Goal: Information Seeking & Learning: Learn about a topic

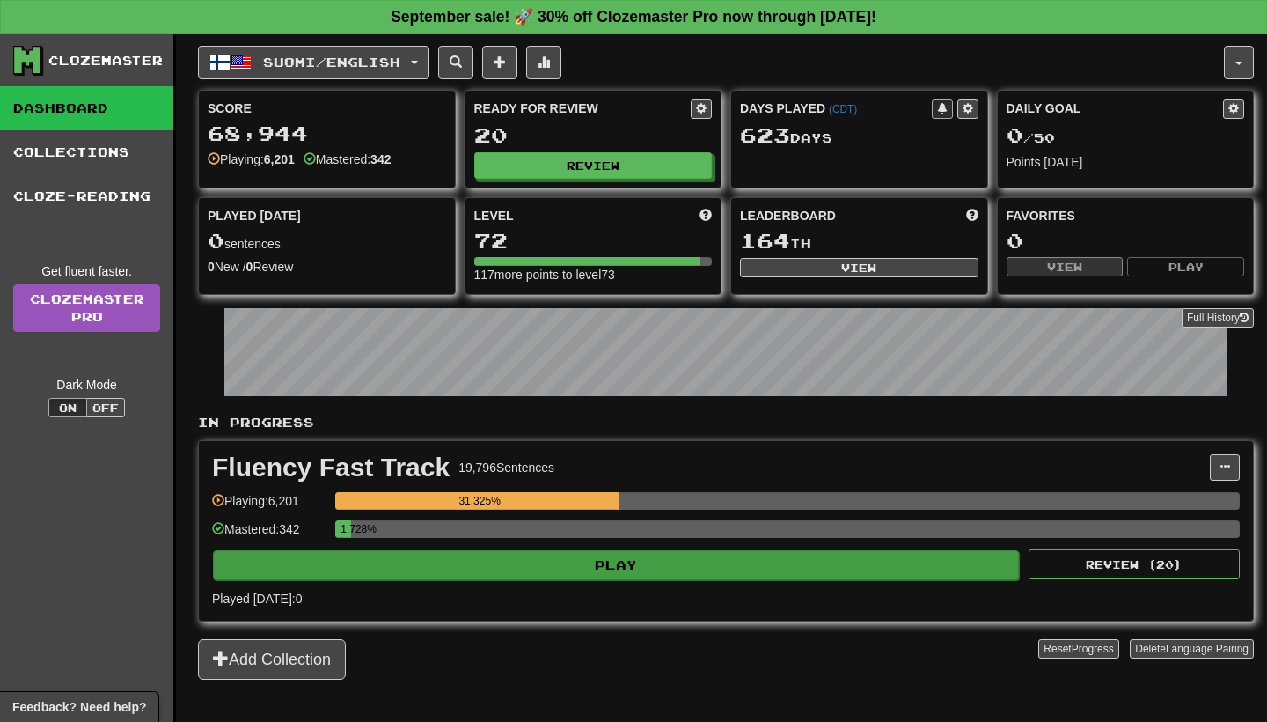
click at [489, 572] on button "Play" at bounding box center [616, 565] width 806 height 30
select select "**"
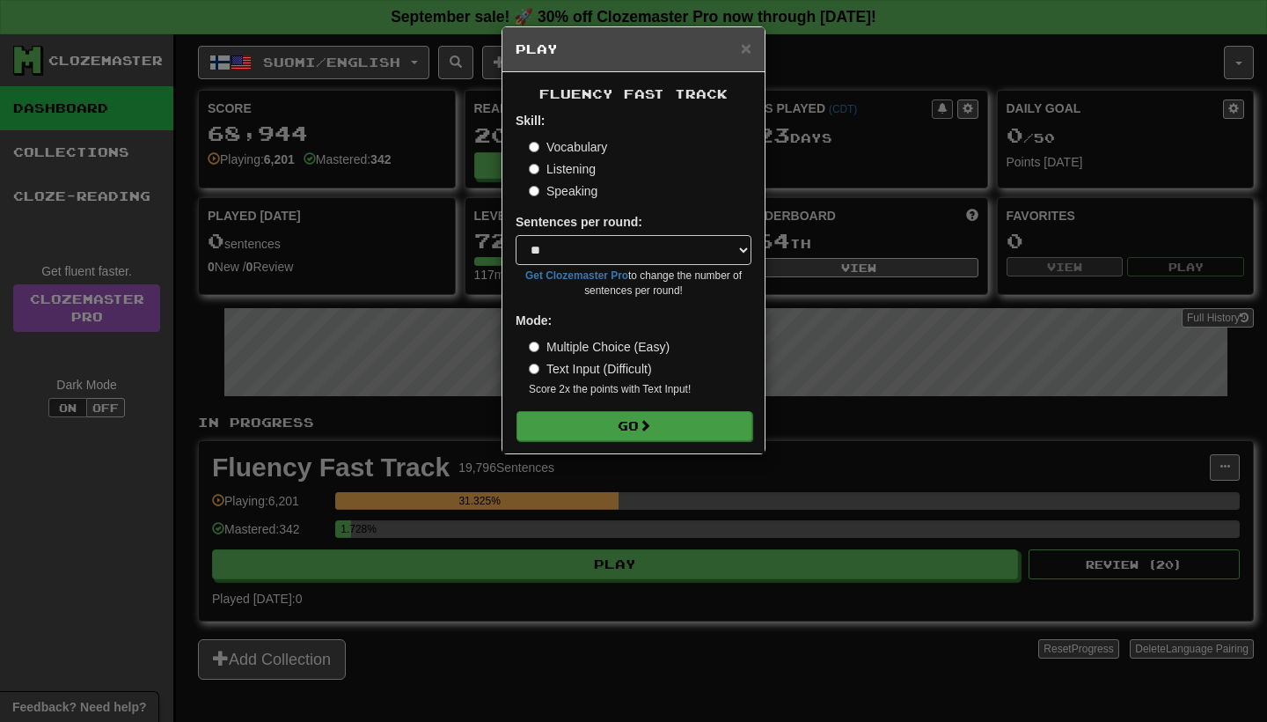
click at [560, 422] on button "Go" at bounding box center [635, 426] width 236 height 30
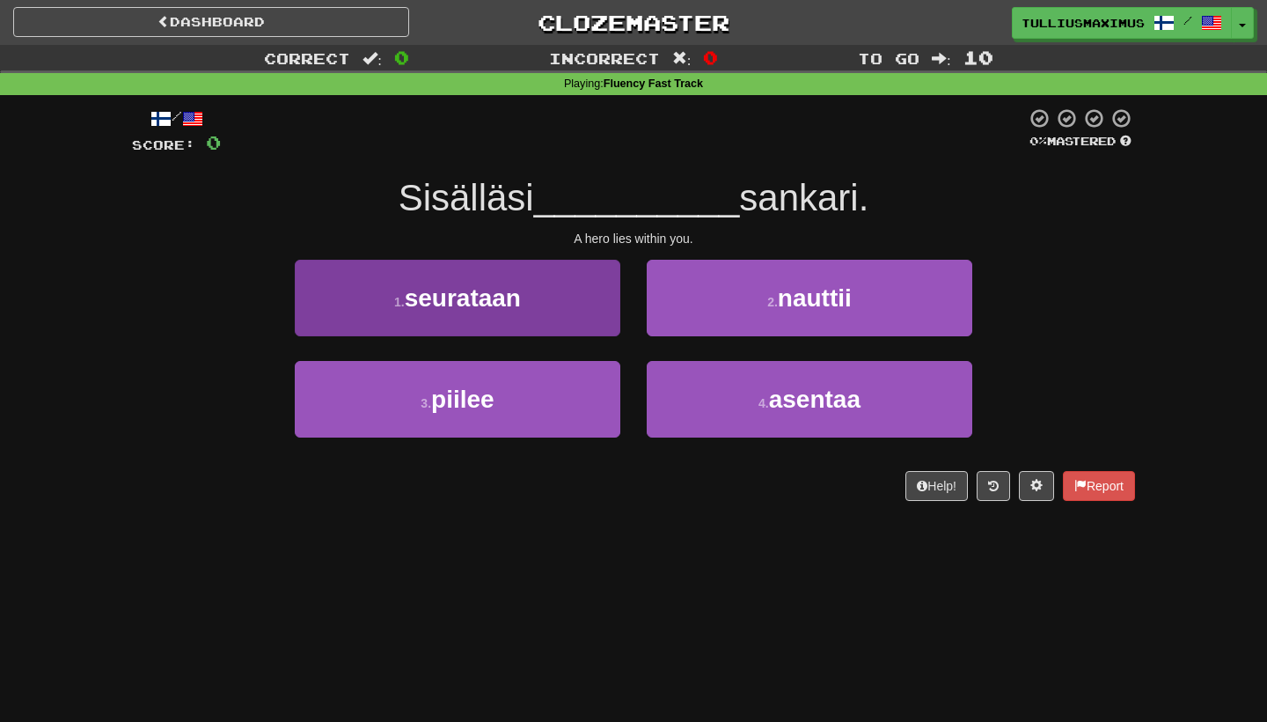
click at [587, 312] on button "1 . seurataan" at bounding box center [458, 298] width 326 height 77
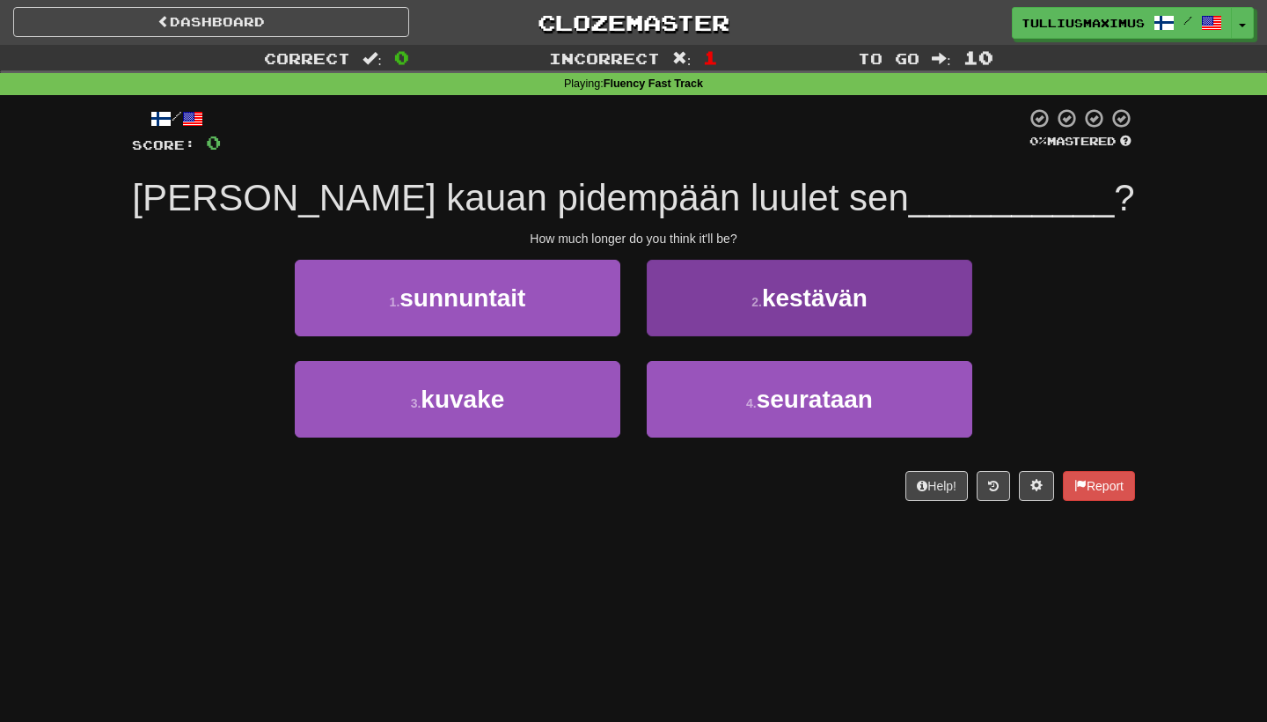
click at [694, 307] on button "2 . kestävän" at bounding box center [810, 298] width 326 height 77
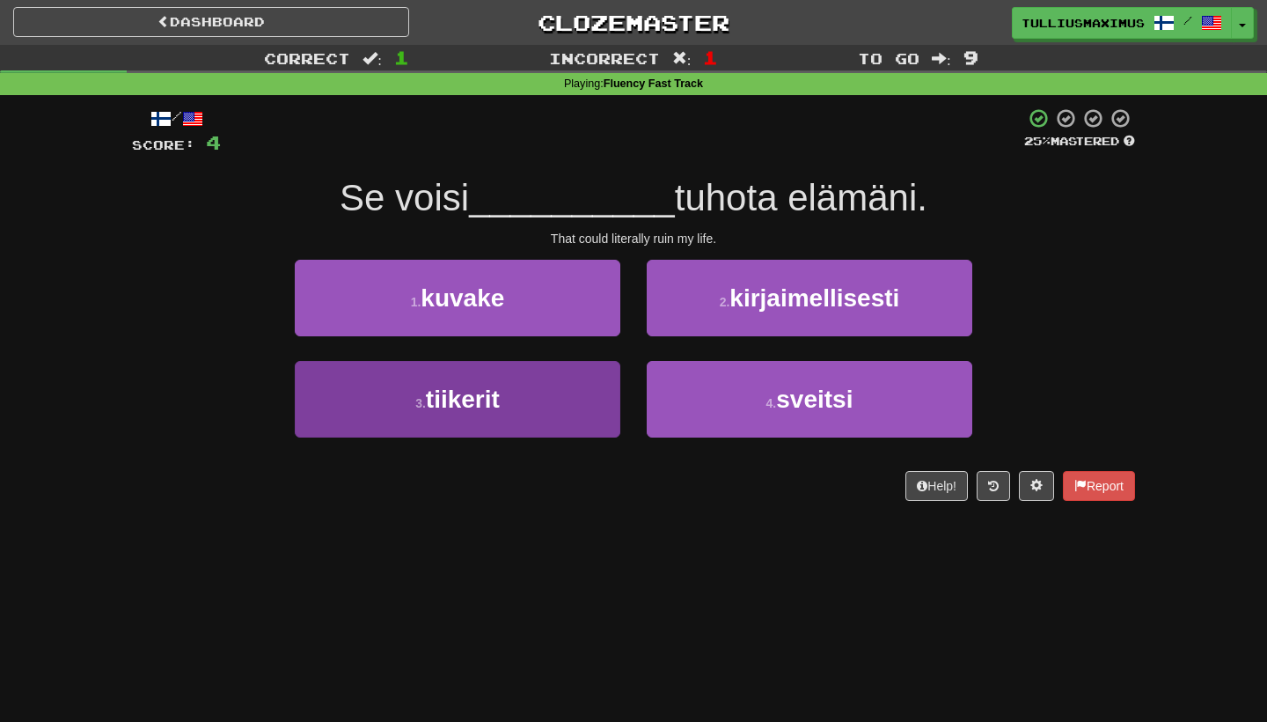
click at [591, 414] on button "3 . tiikerit" at bounding box center [458, 399] width 326 height 77
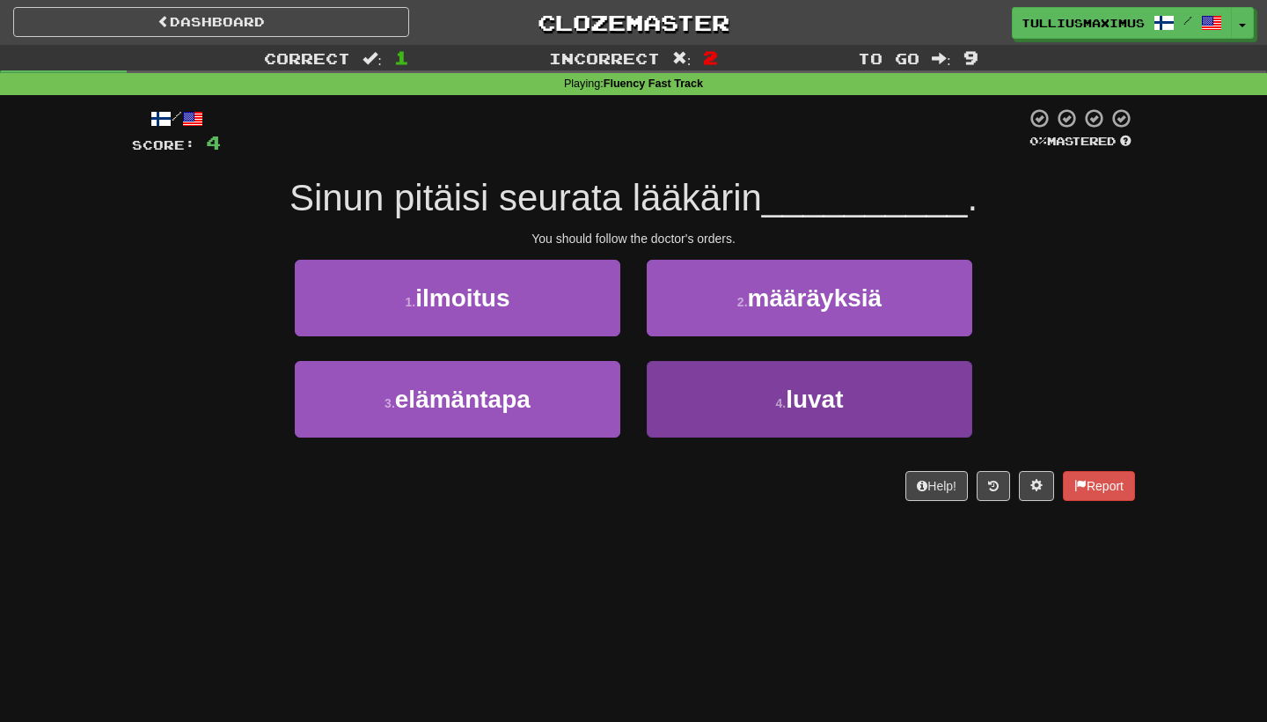
click at [714, 422] on button "4 . luvat" at bounding box center [810, 399] width 326 height 77
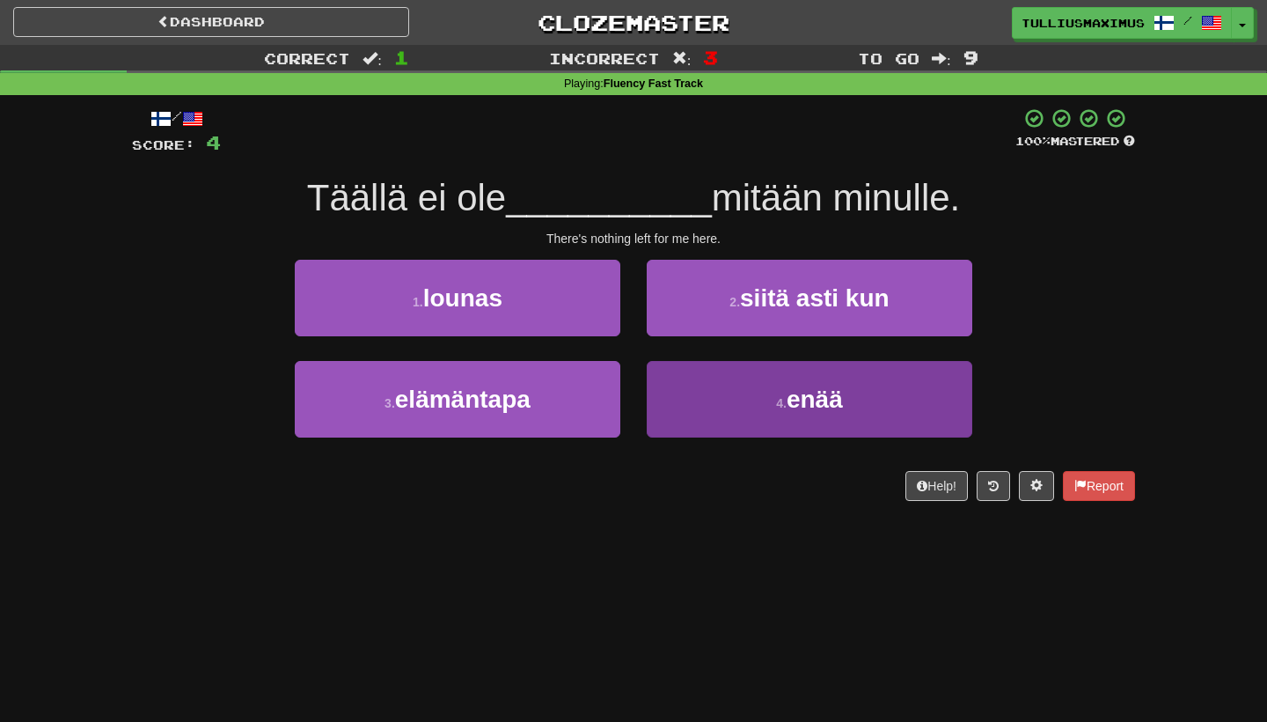
click at [724, 407] on button "4 . enää" at bounding box center [810, 399] width 326 height 77
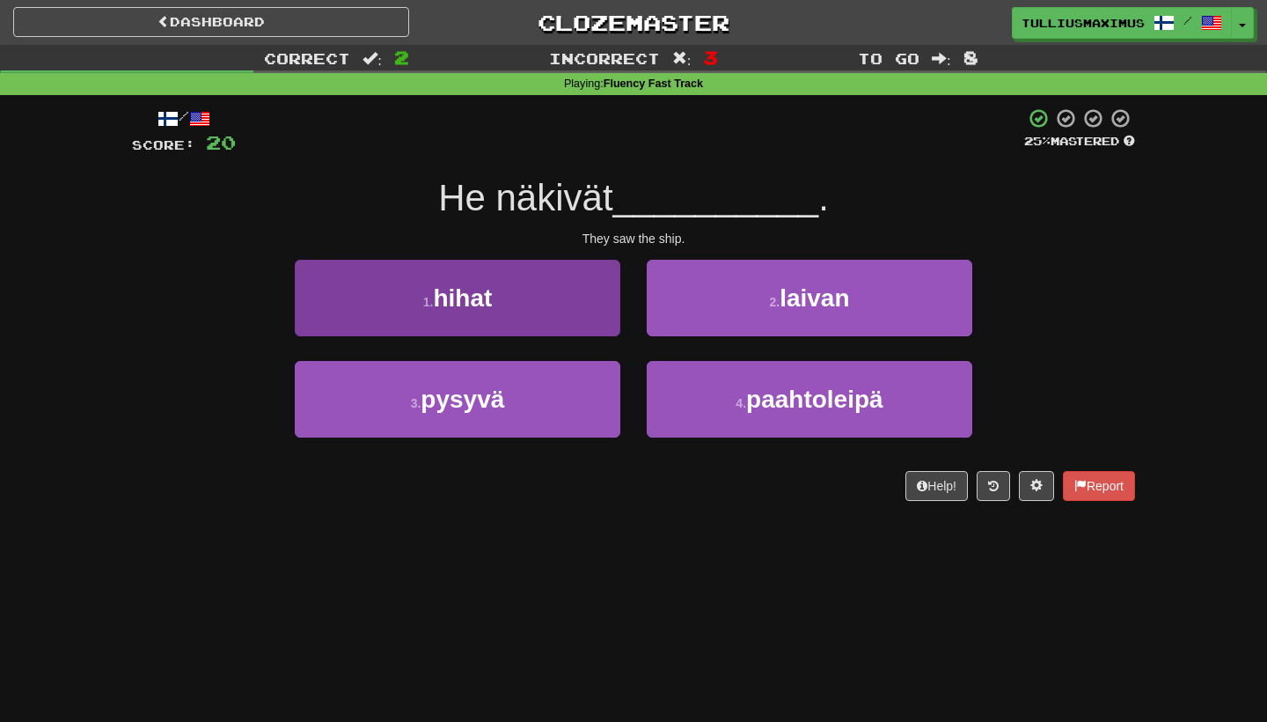
click at [595, 321] on button "1 . hihat" at bounding box center [458, 298] width 326 height 77
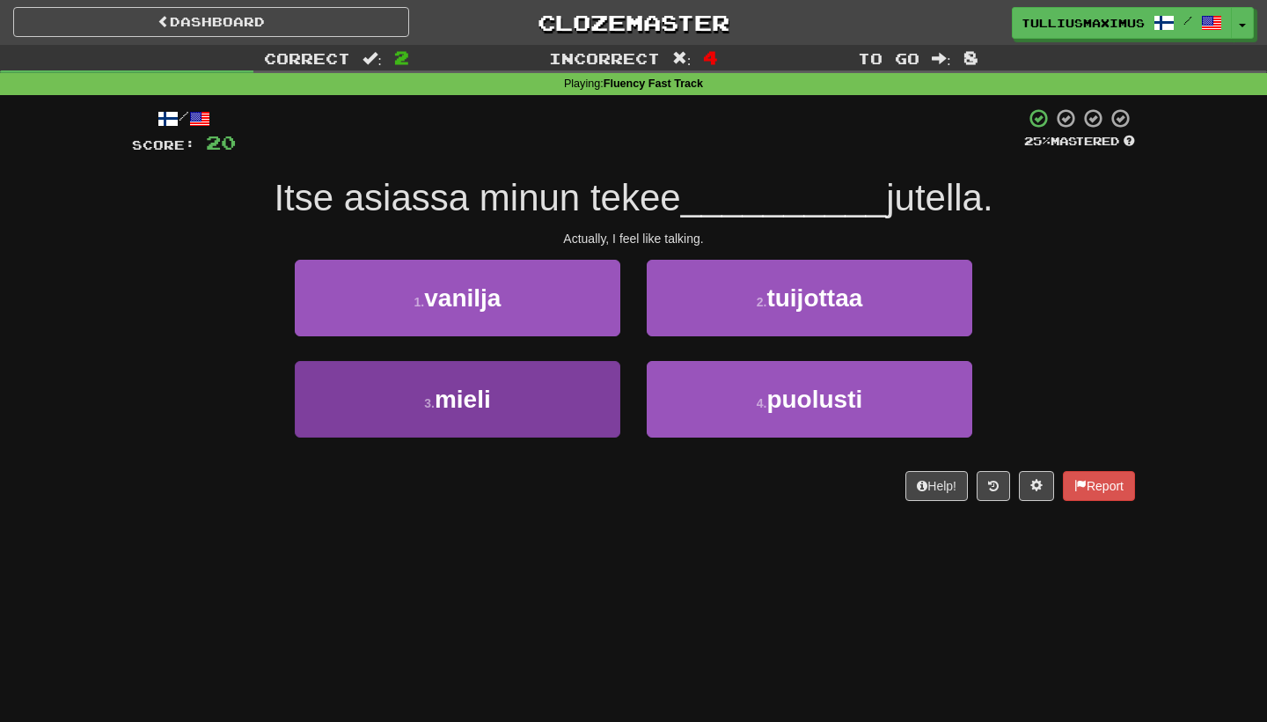
click at [592, 390] on button "3 . mieli" at bounding box center [458, 399] width 326 height 77
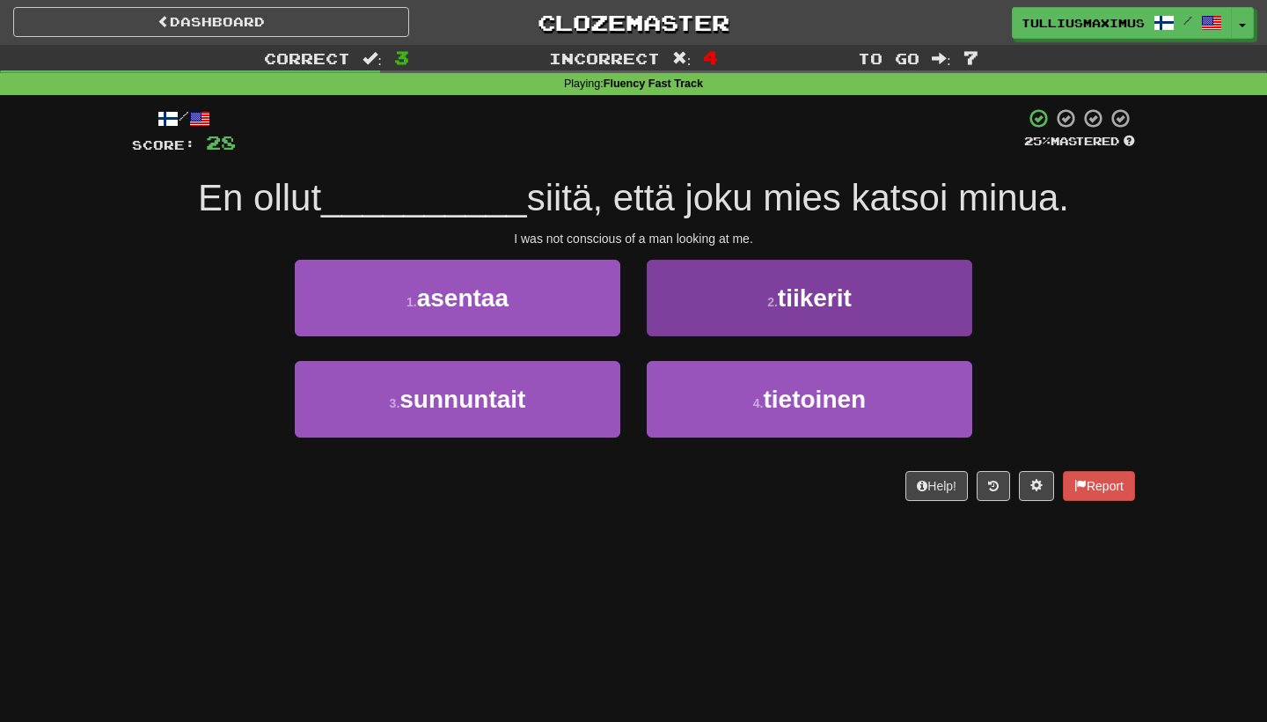
click at [689, 314] on button "2 . tiikerit" at bounding box center [810, 298] width 326 height 77
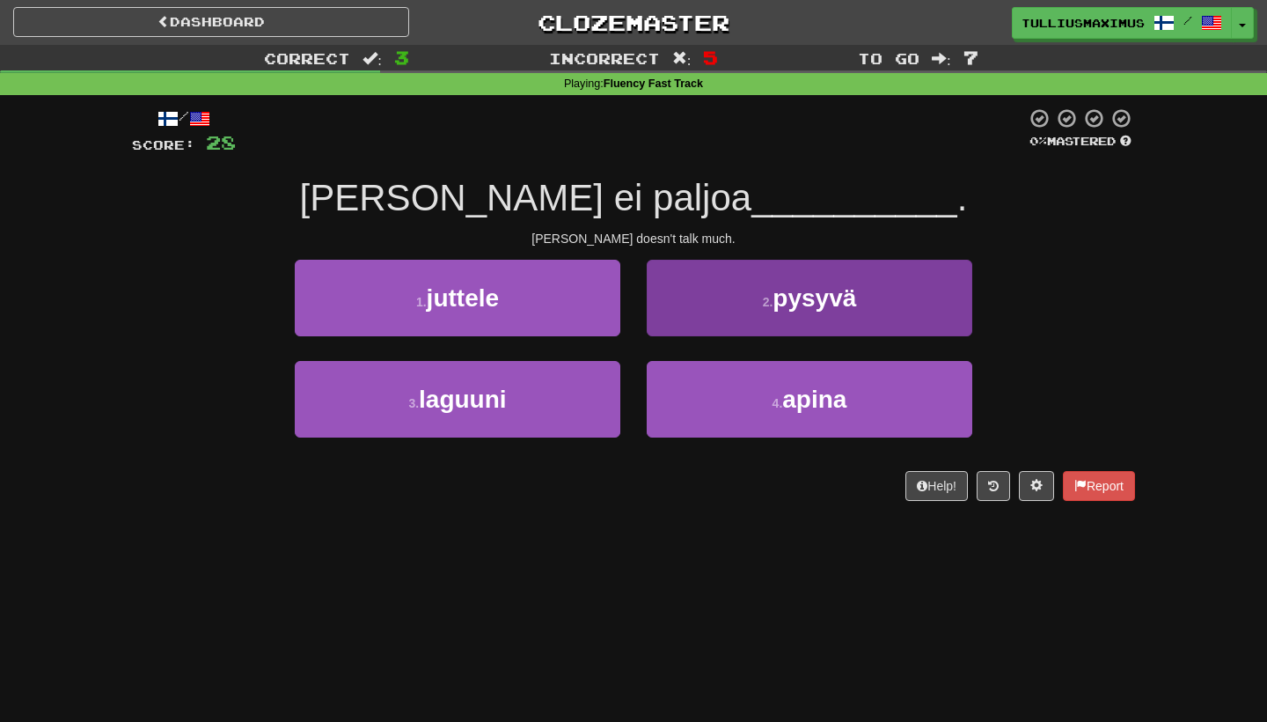
click at [684, 306] on button "2 . pysyvä" at bounding box center [810, 298] width 326 height 77
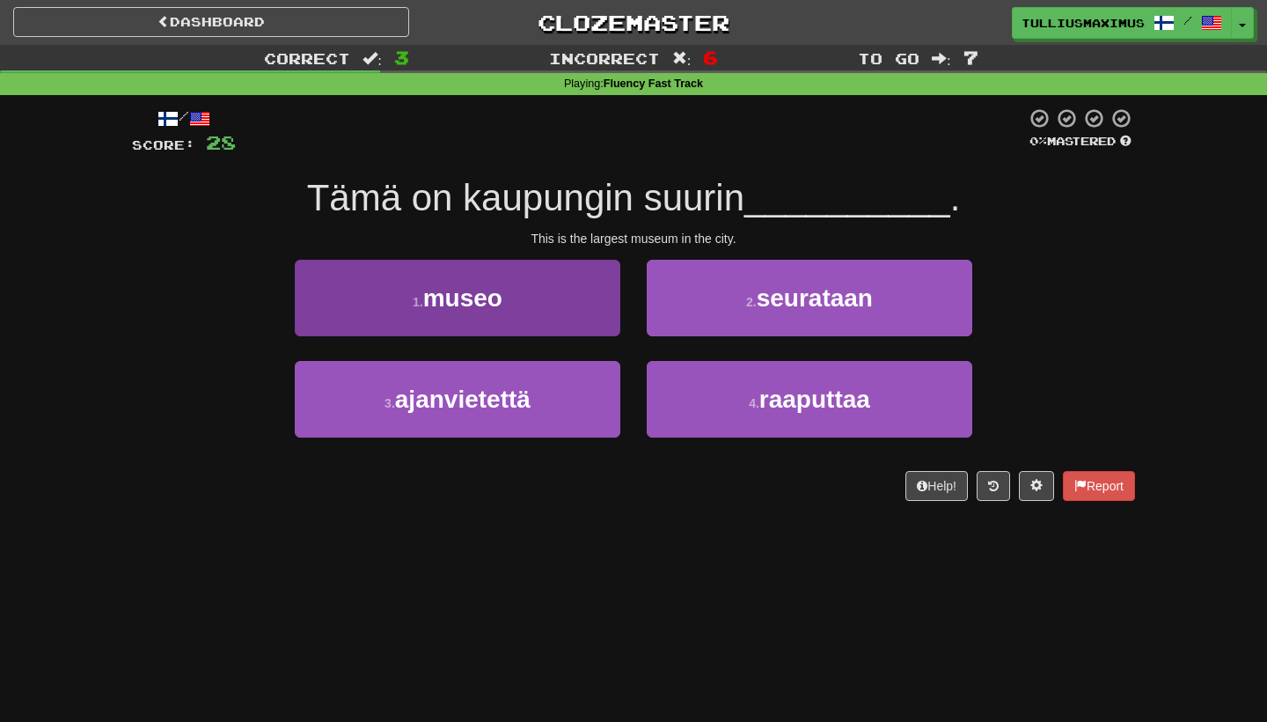
click at [587, 330] on button "1 . museo" at bounding box center [458, 298] width 326 height 77
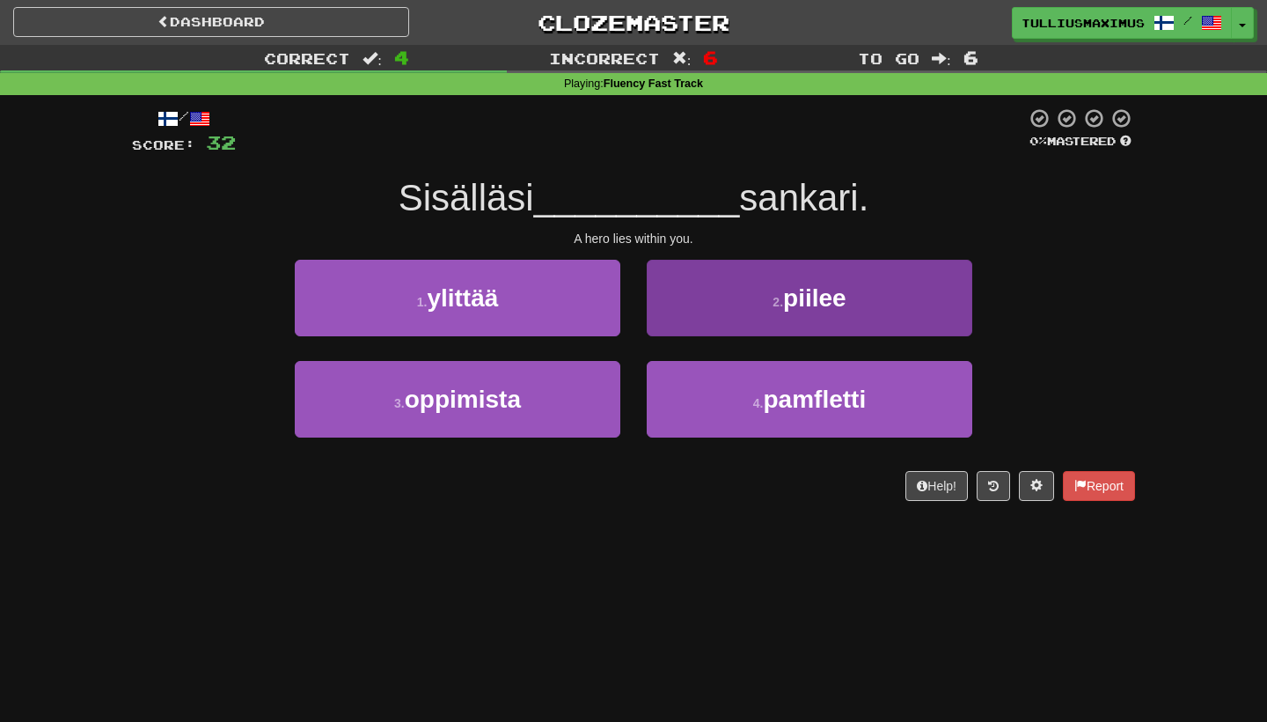
click at [729, 304] on button "2 . piilee" at bounding box center [810, 298] width 326 height 77
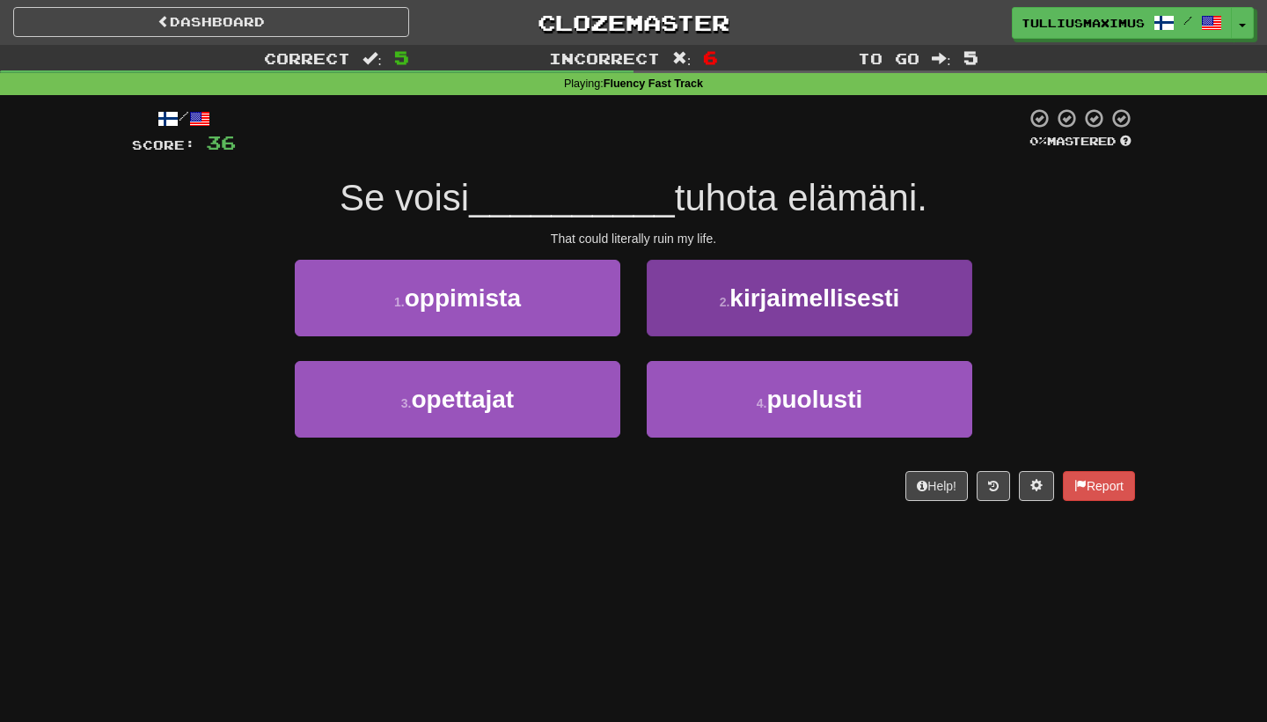
click at [731, 306] on span "kirjaimellisesti" at bounding box center [815, 297] width 170 height 27
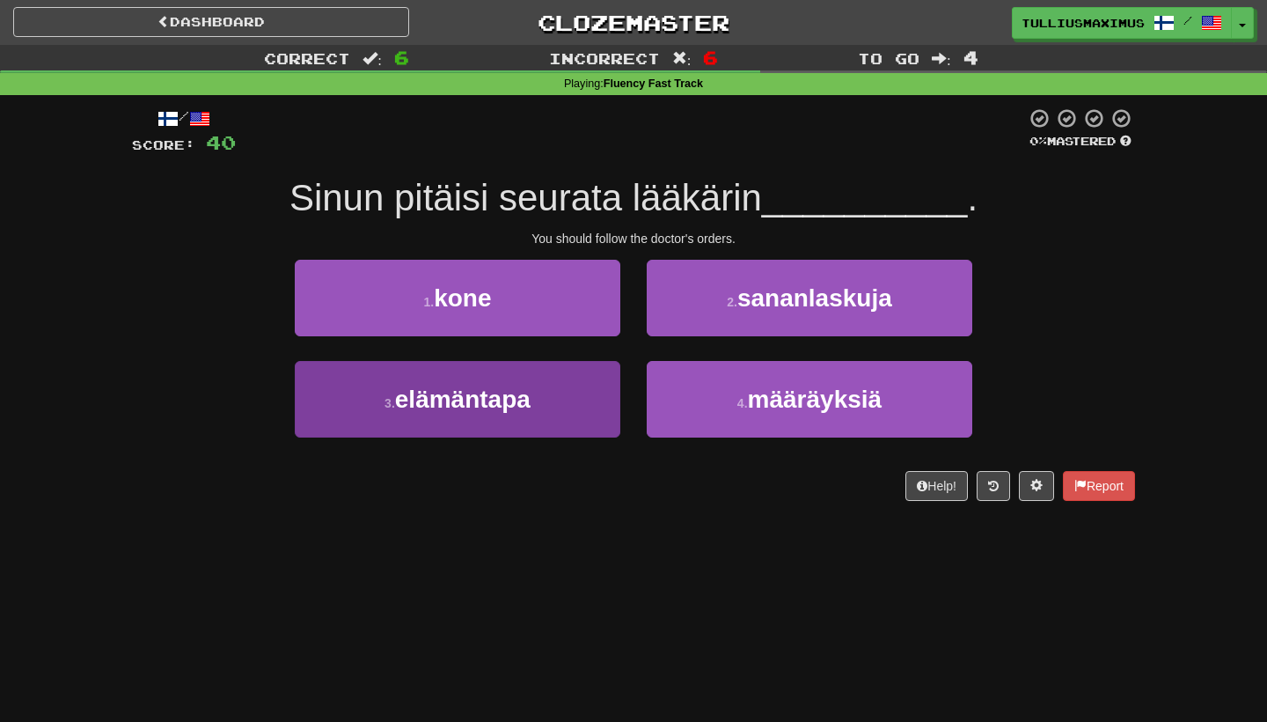
click at [616, 393] on button "3 . elämäntapa" at bounding box center [458, 399] width 326 height 77
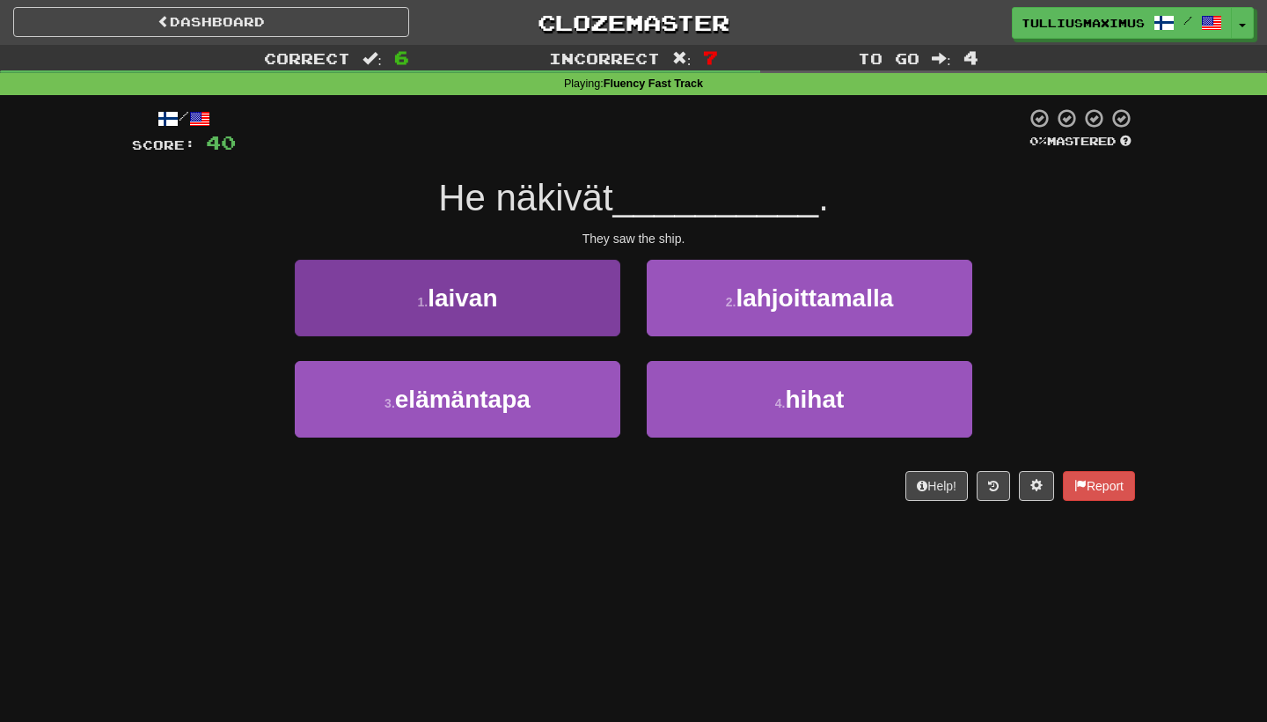
click at [575, 297] on button "1 . laivan" at bounding box center [458, 298] width 326 height 77
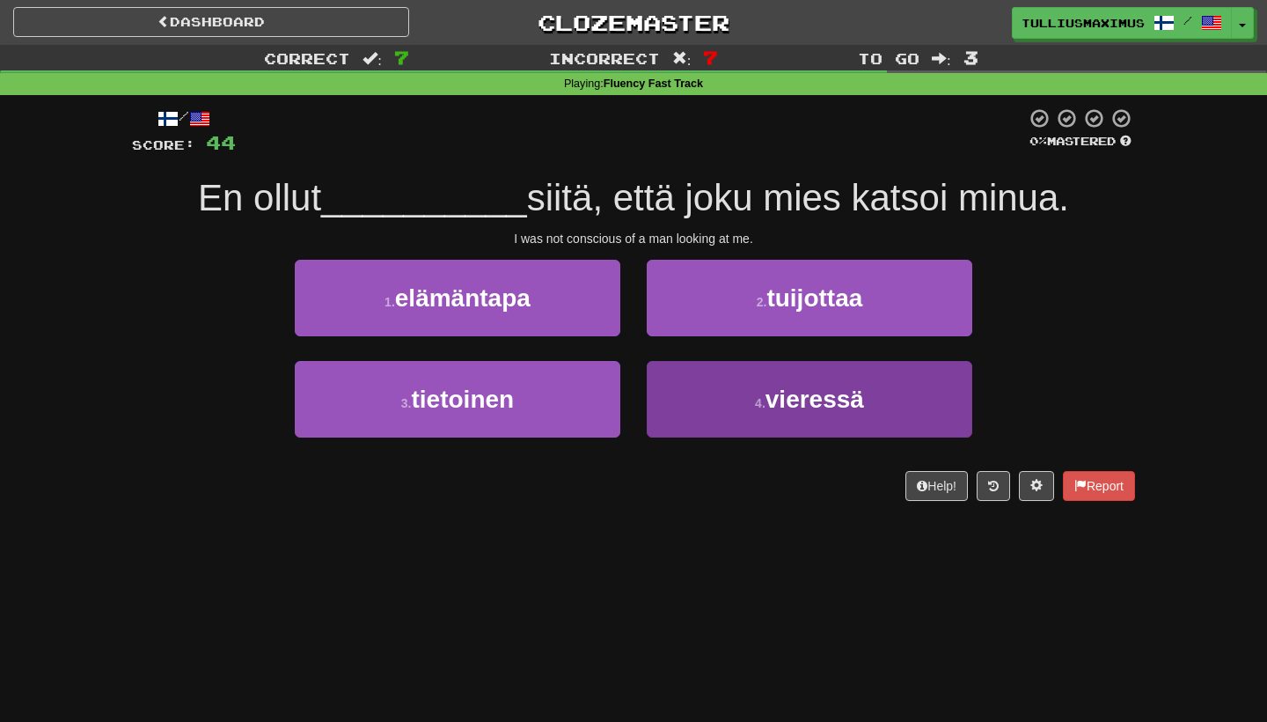
click at [685, 392] on button "4 . vieressä" at bounding box center [810, 399] width 326 height 77
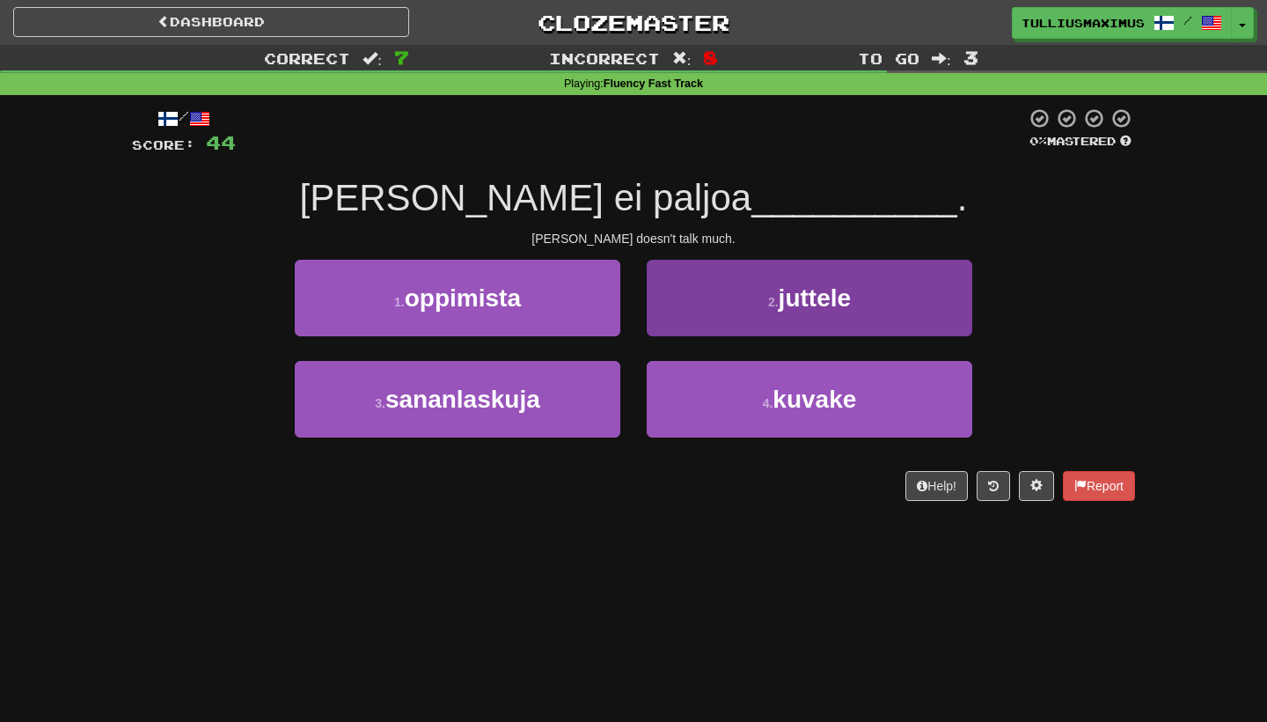
click at [698, 311] on button "2 . juttele" at bounding box center [810, 298] width 326 height 77
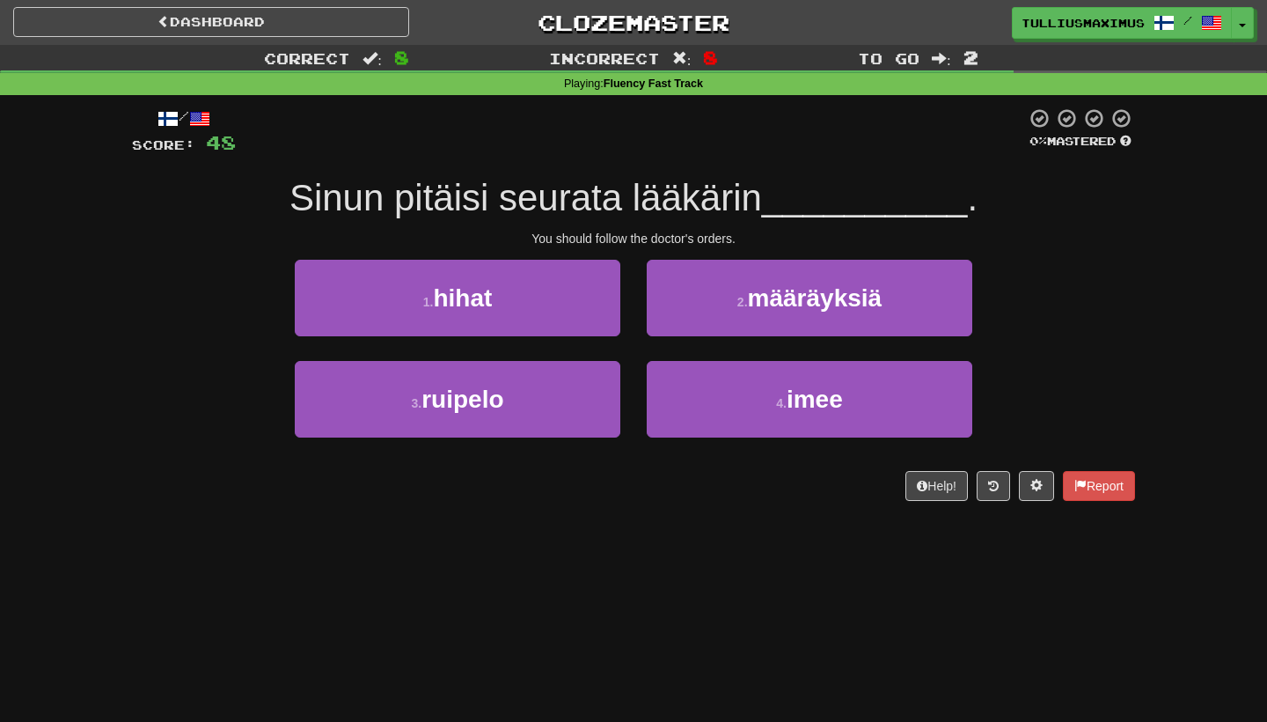
click at [698, 311] on button "2 . määräyksiä" at bounding box center [810, 298] width 326 height 77
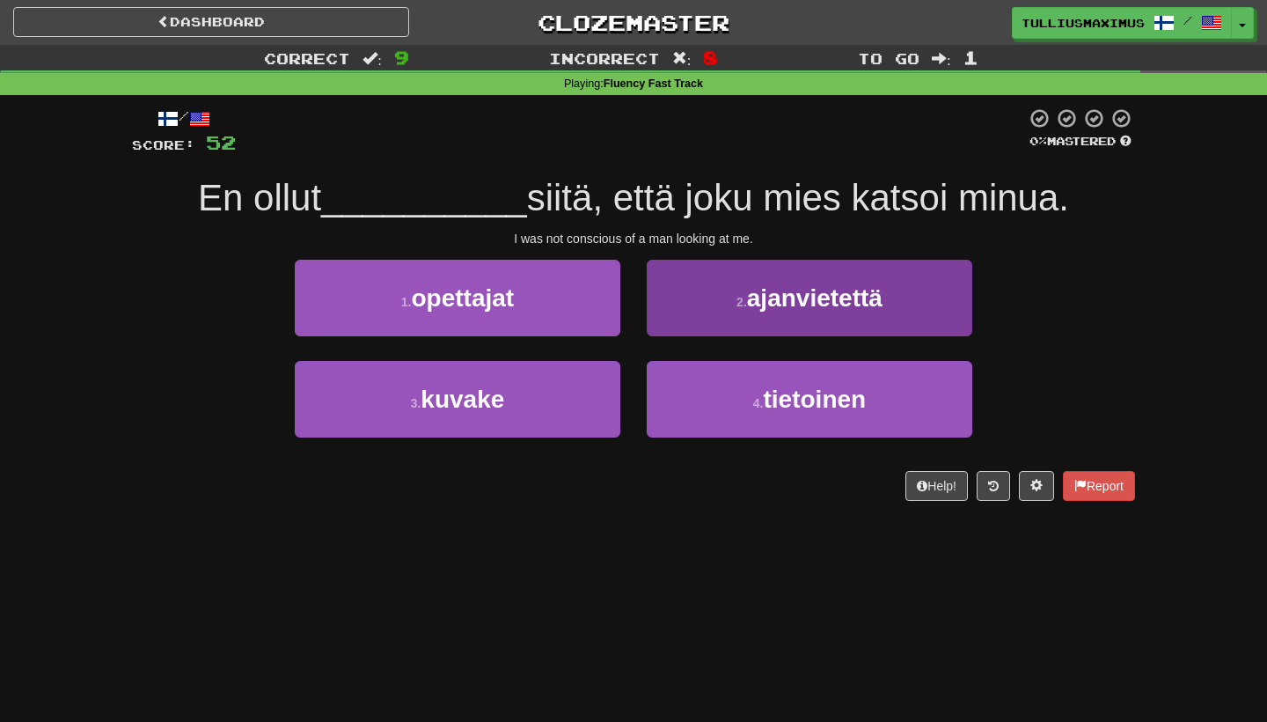
click at [700, 298] on button "2 . ajanvietettä" at bounding box center [810, 298] width 326 height 77
click at [771, 275] on button "2 . tietoinen" at bounding box center [810, 298] width 326 height 77
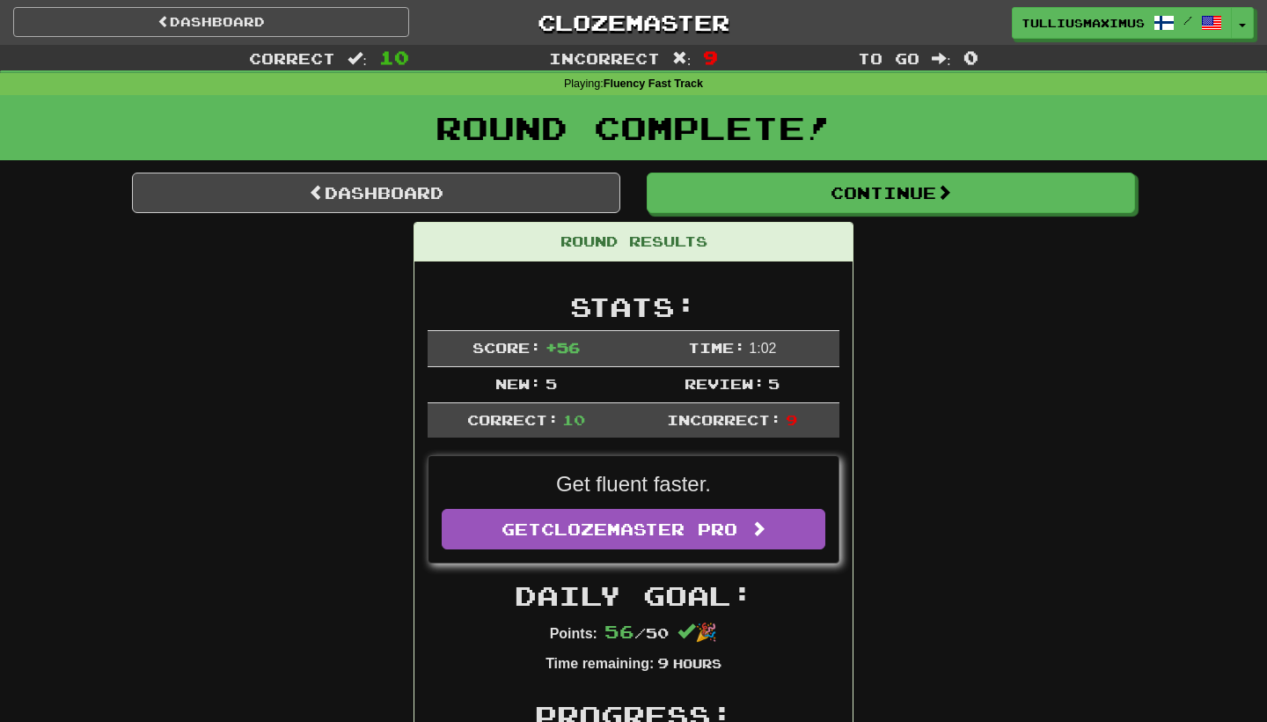
click at [372, 19] on link "Dashboard" at bounding box center [211, 22] width 396 height 30
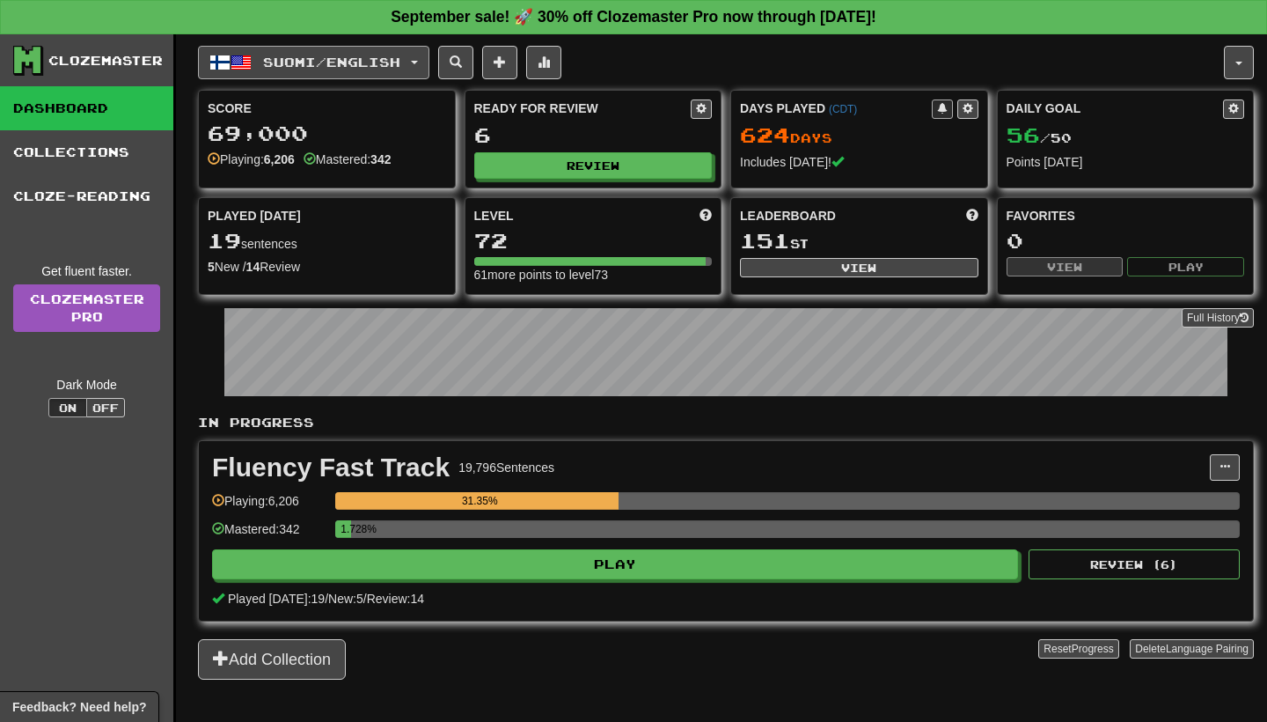
click at [306, 61] on span "Suomi / English" at bounding box center [331, 62] width 137 height 15
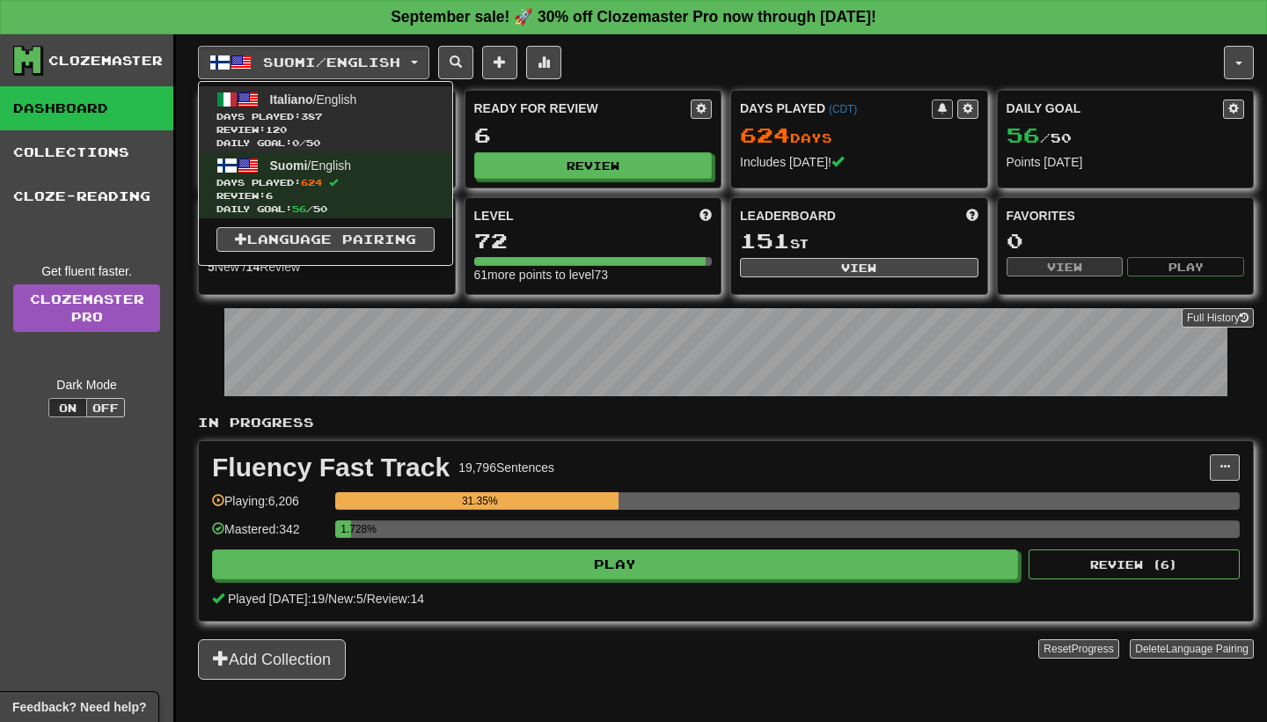
click at [310, 100] on span "Italiano" at bounding box center [291, 99] width 43 height 14
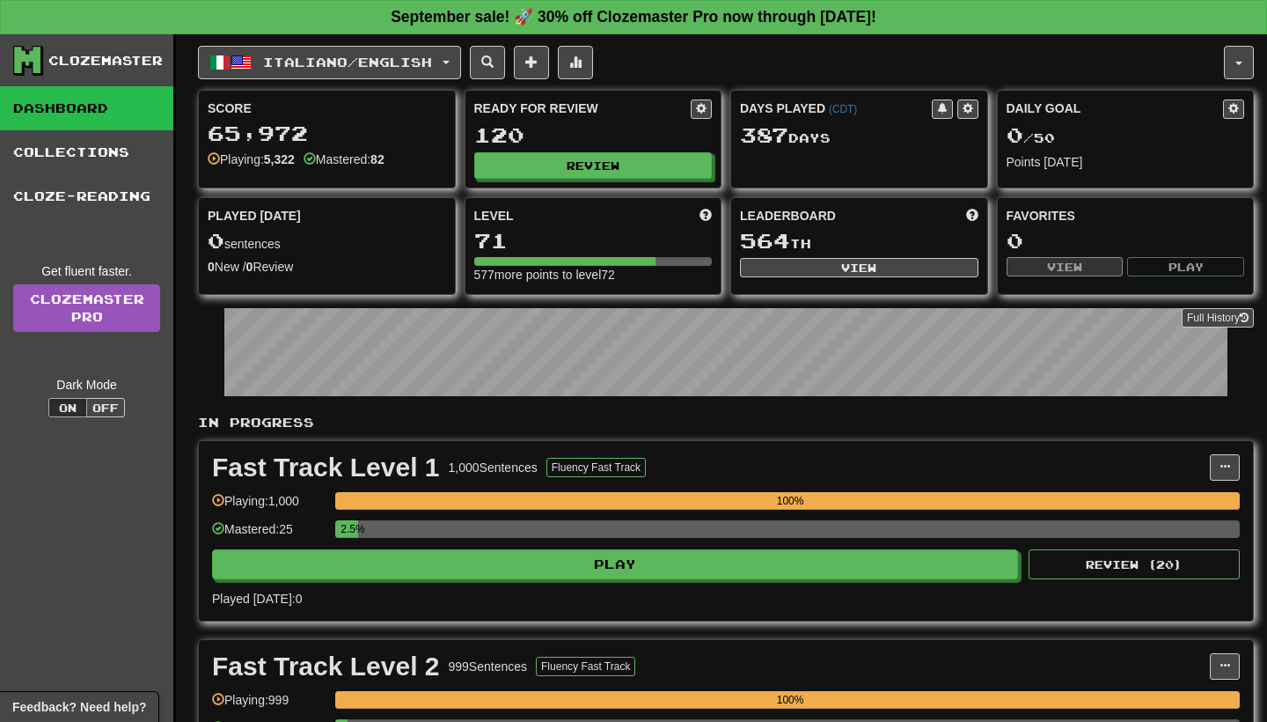
scroll to position [956, 0]
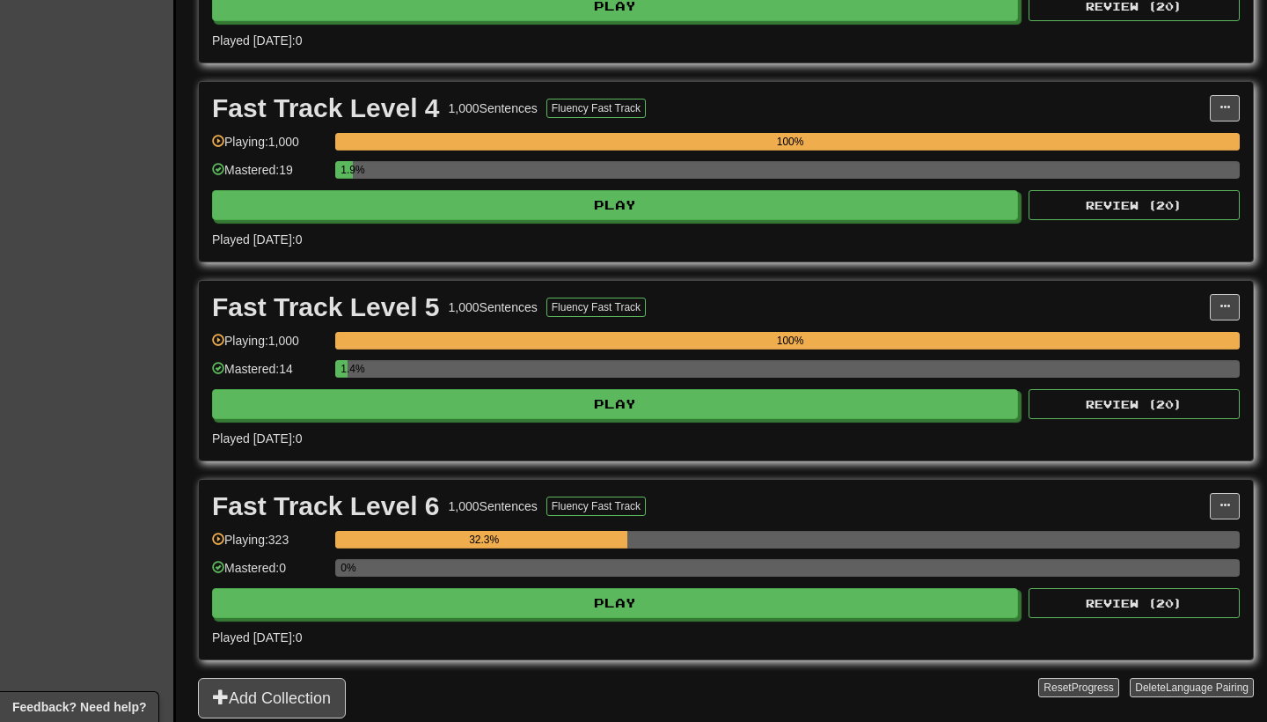
click at [680, 620] on div "Fast Track Level 6 1,000 Sentences Fluency Fast Track Manage Sentences Unpin fr…" at bounding box center [726, 570] width 1054 height 180
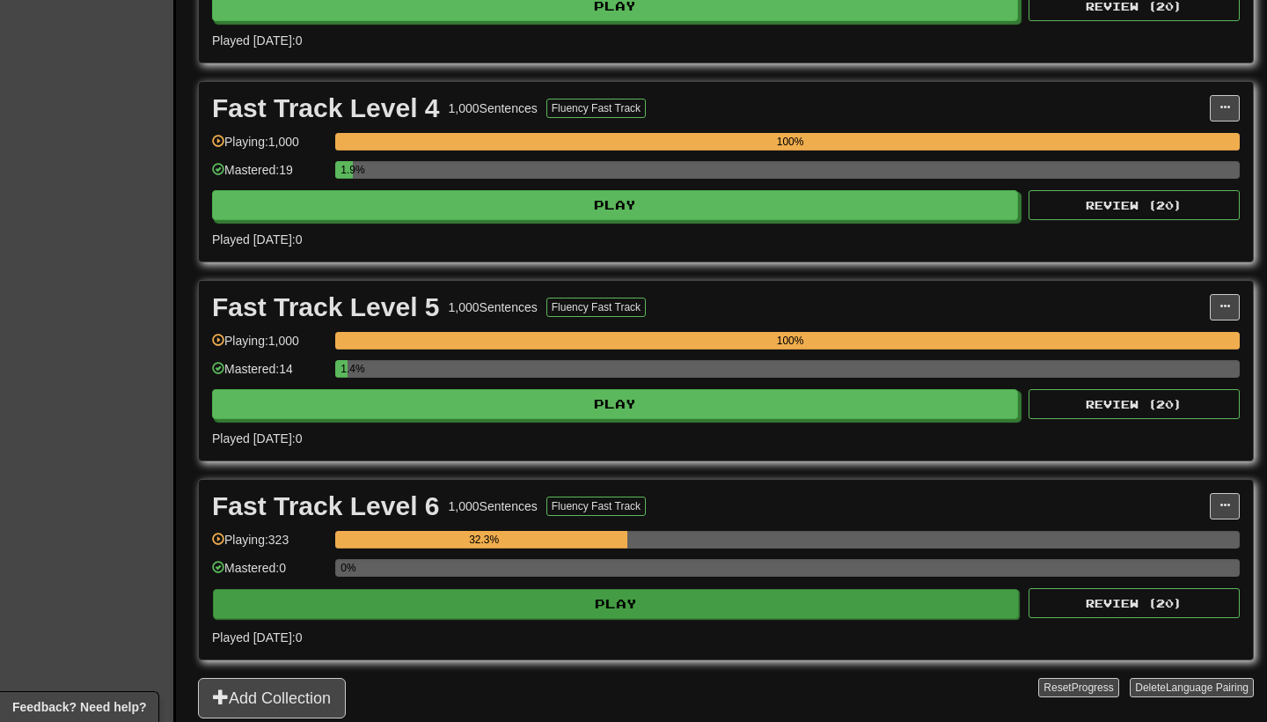
click at [681, 612] on button "Play" at bounding box center [616, 604] width 806 height 30
select select "**"
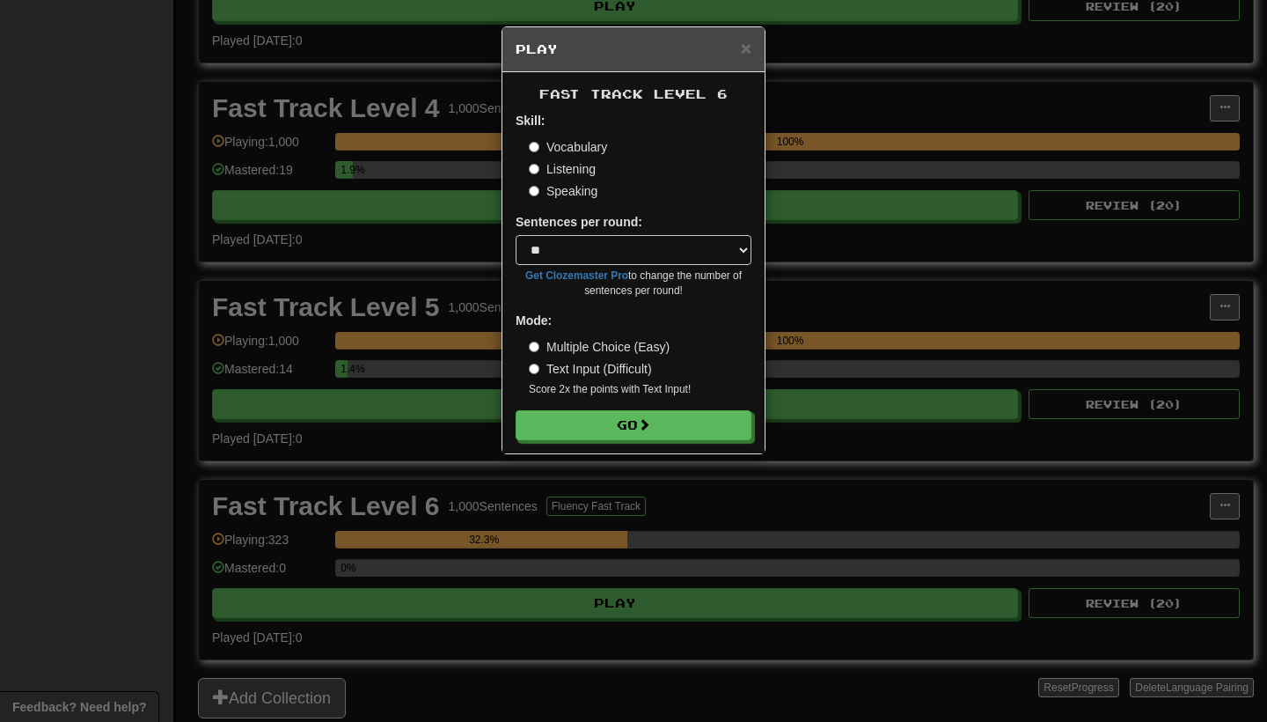
click at [661, 441] on div "Fast Track Level 6 Skill: Vocabulary Listening Speaking Sentences per round: * …" at bounding box center [633, 262] width 262 height 381
click at [664, 428] on button "Go" at bounding box center [635, 426] width 236 height 30
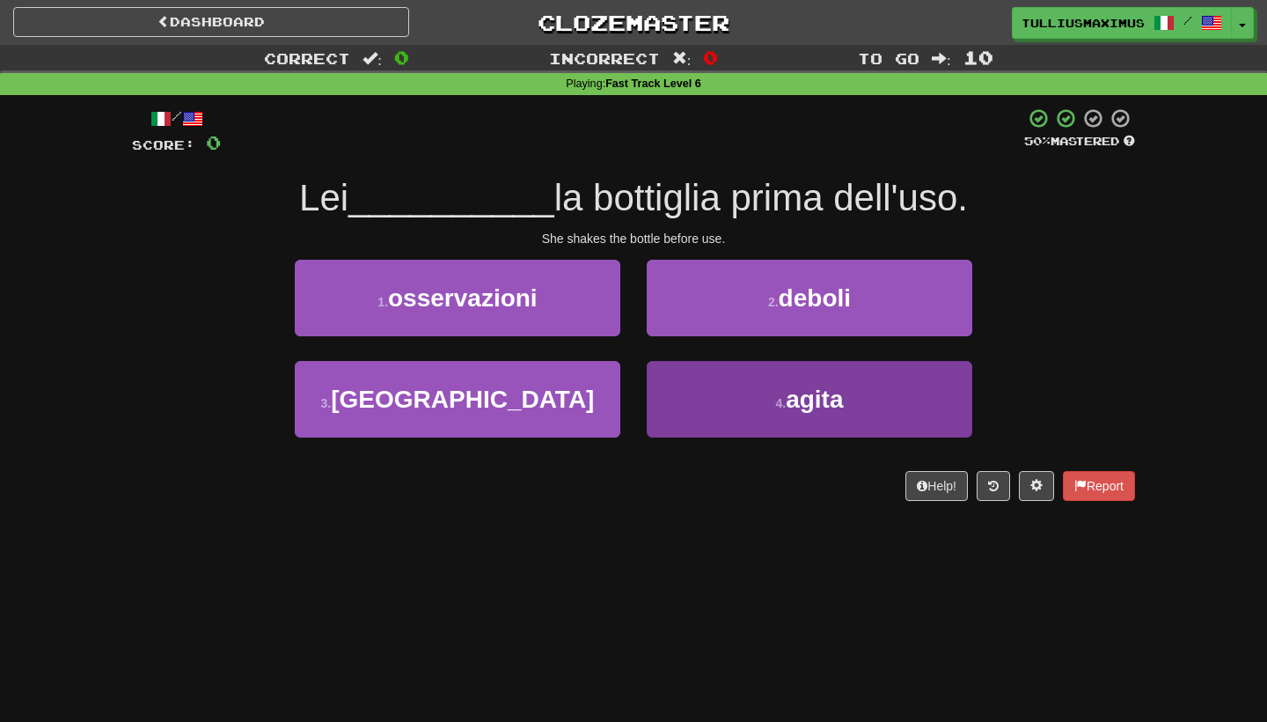
click at [679, 382] on button "4 . agita" at bounding box center [810, 399] width 326 height 77
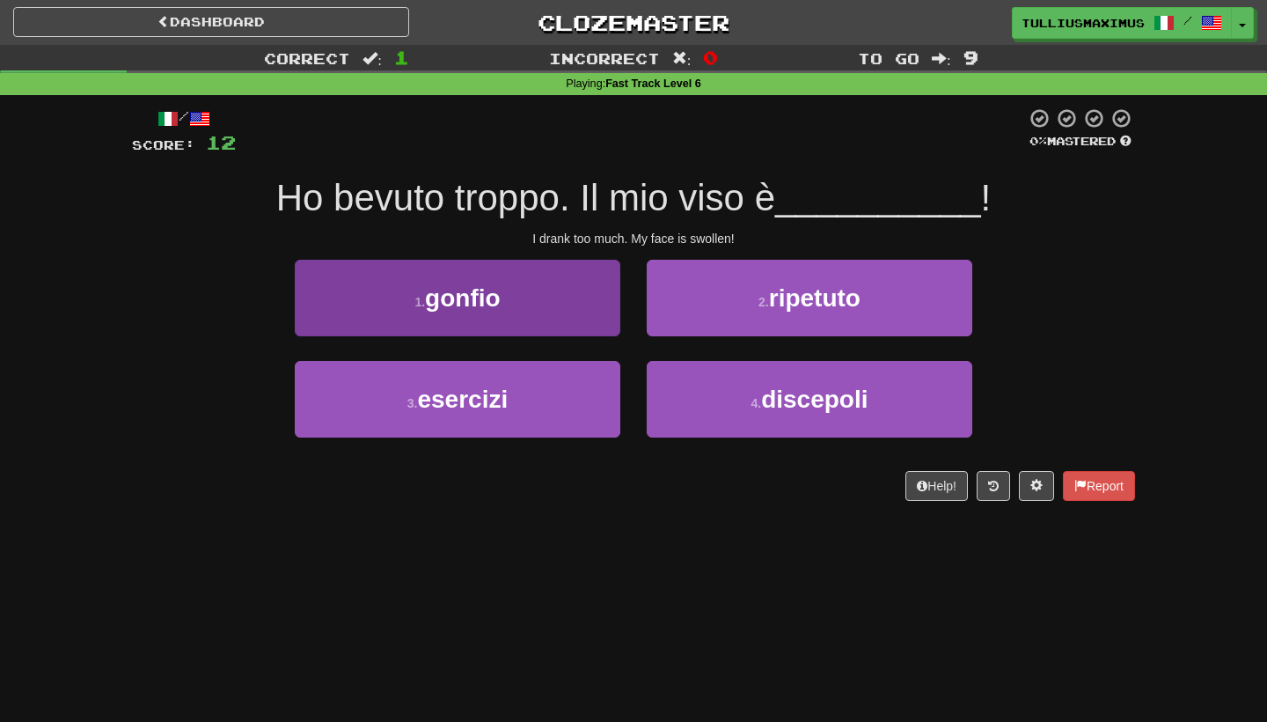
click at [574, 277] on button "1 . gonfio" at bounding box center [458, 298] width 326 height 77
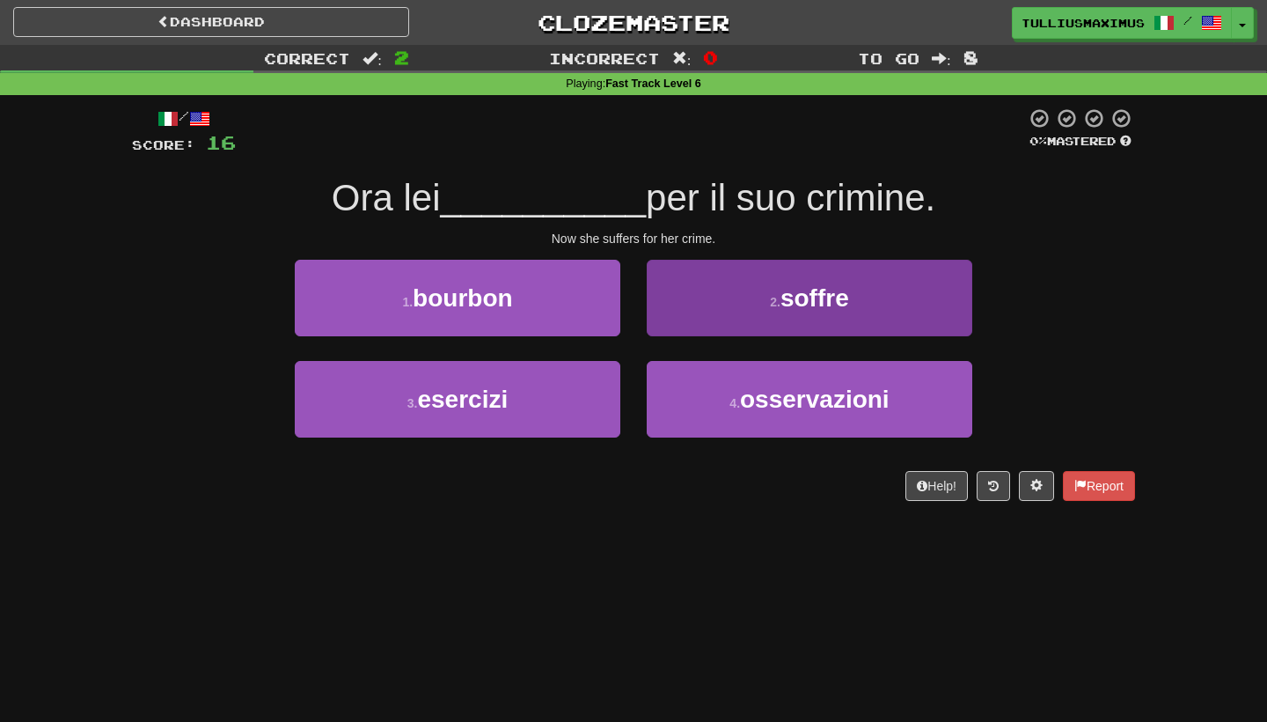
click at [695, 290] on button "2 . soffre" at bounding box center [810, 298] width 326 height 77
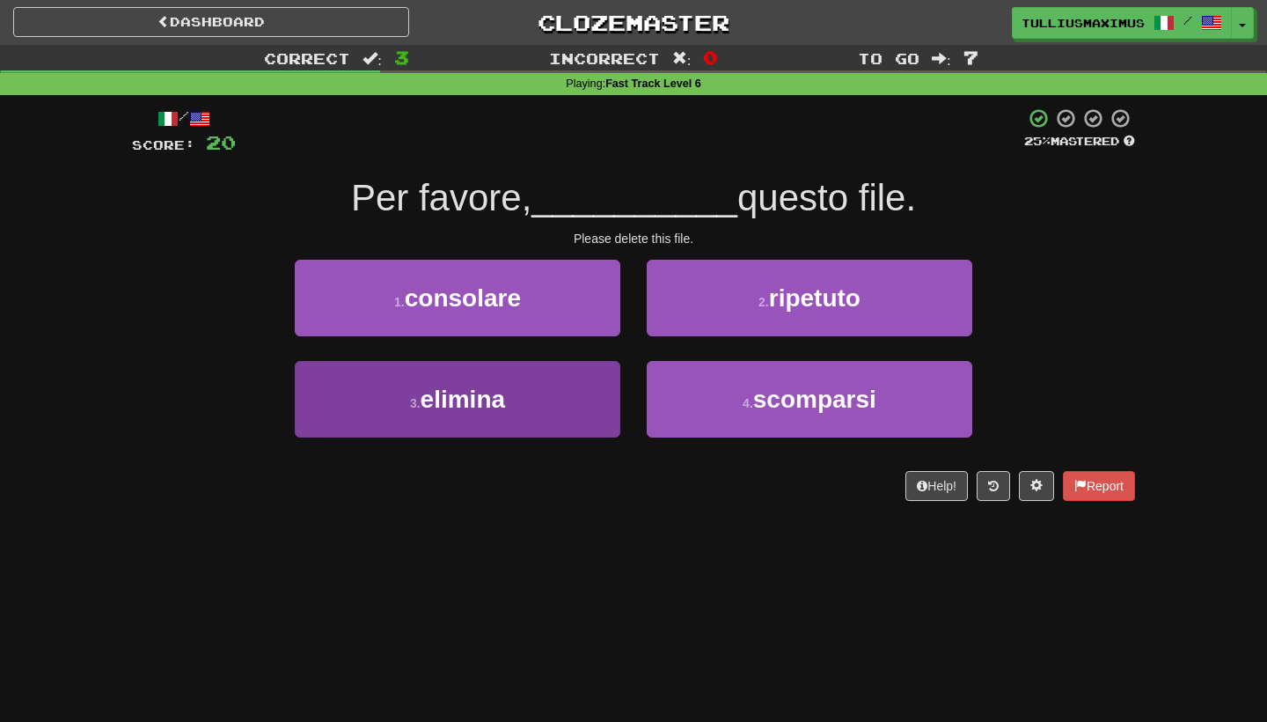
click at [550, 400] on button "3 . elimina" at bounding box center [458, 399] width 326 height 77
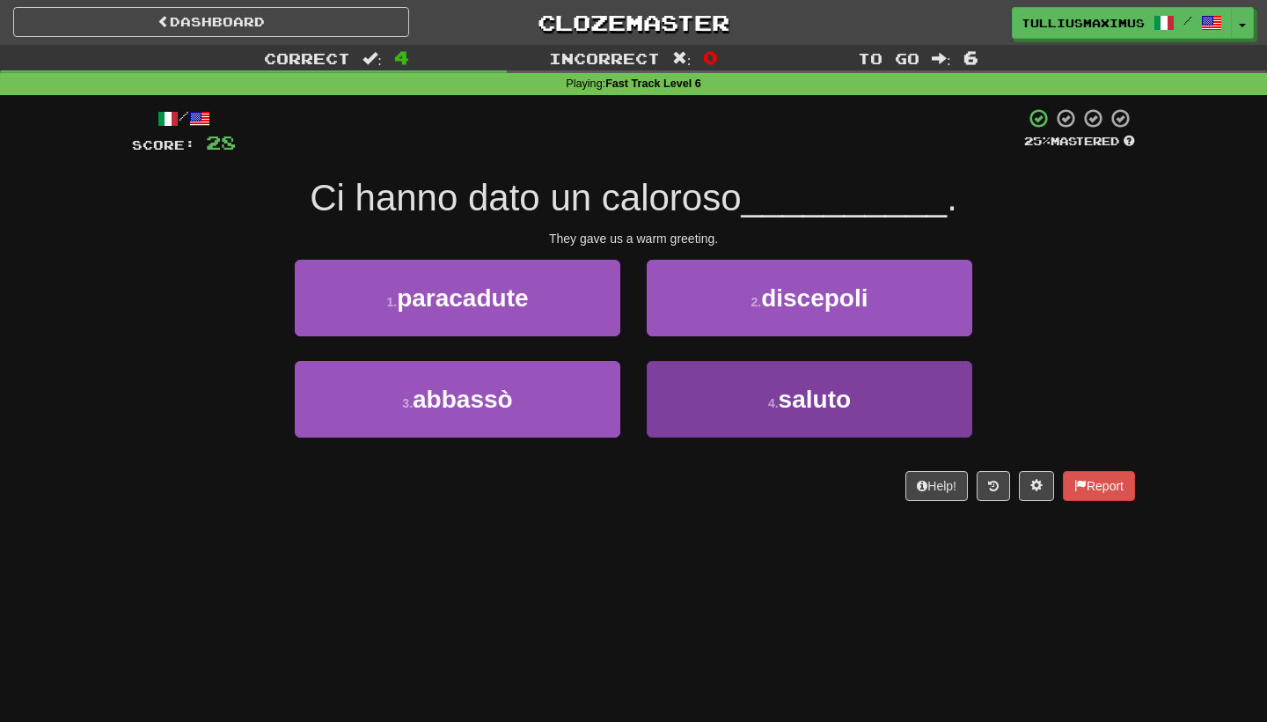
click at [675, 394] on button "4 . saluto" at bounding box center [810, 399] width 326 height 77
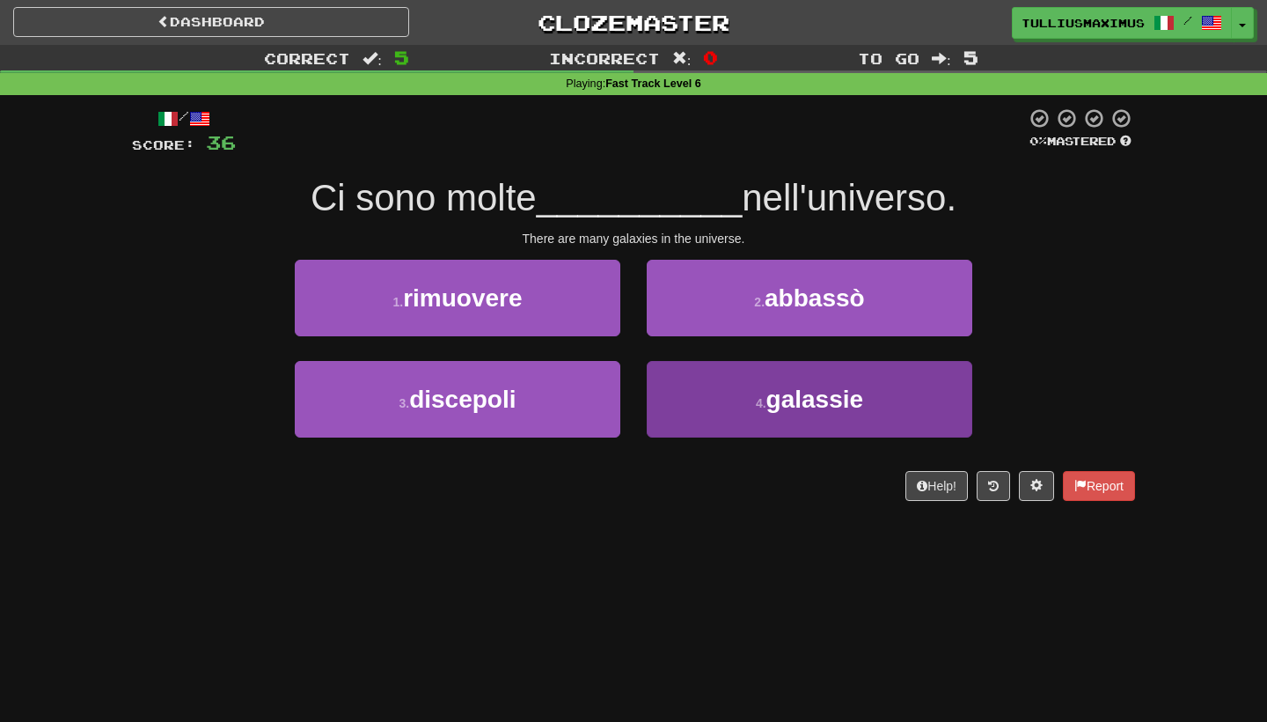
click at [713, 385] on button "4 . galassie" at bounding box center [810, 399] width 326 height 77
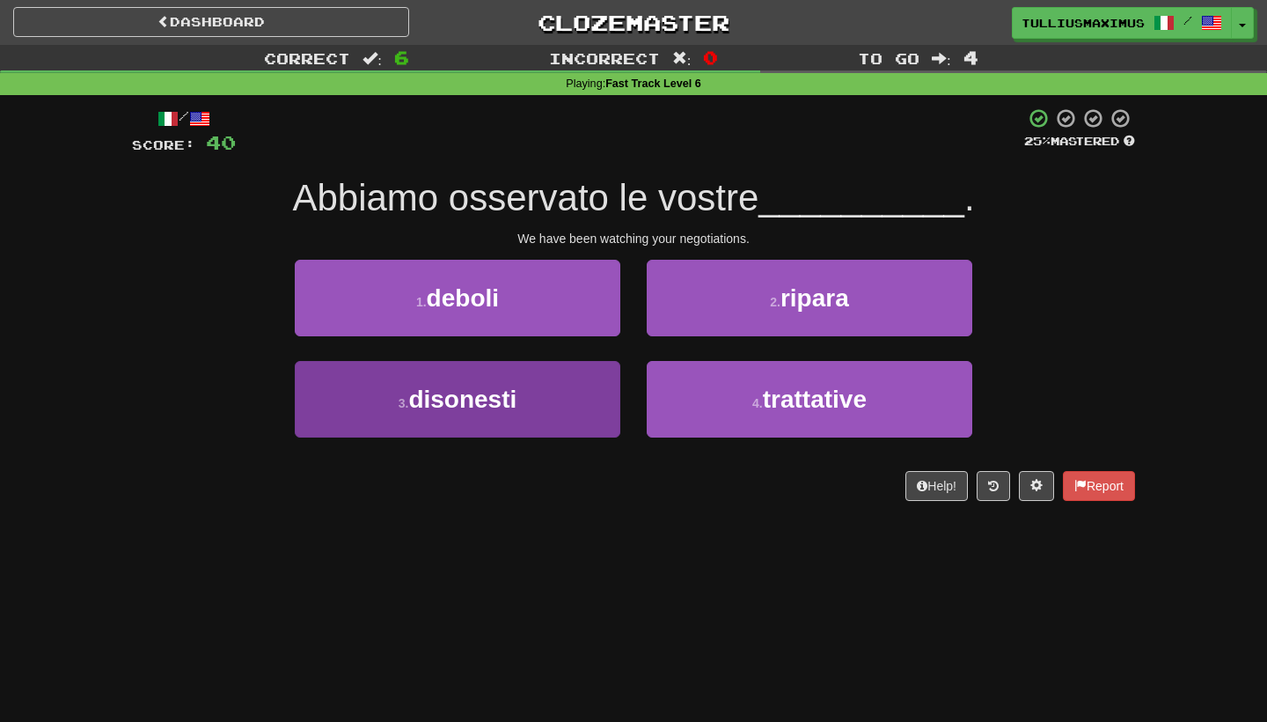
click at [597, 383] on button "3 . disonesti" at bounding box center [458, 399] width 326 height 77
click at [597, 336] on button "1 . deboli" at bounding box center [458, 298] width 326 height 77
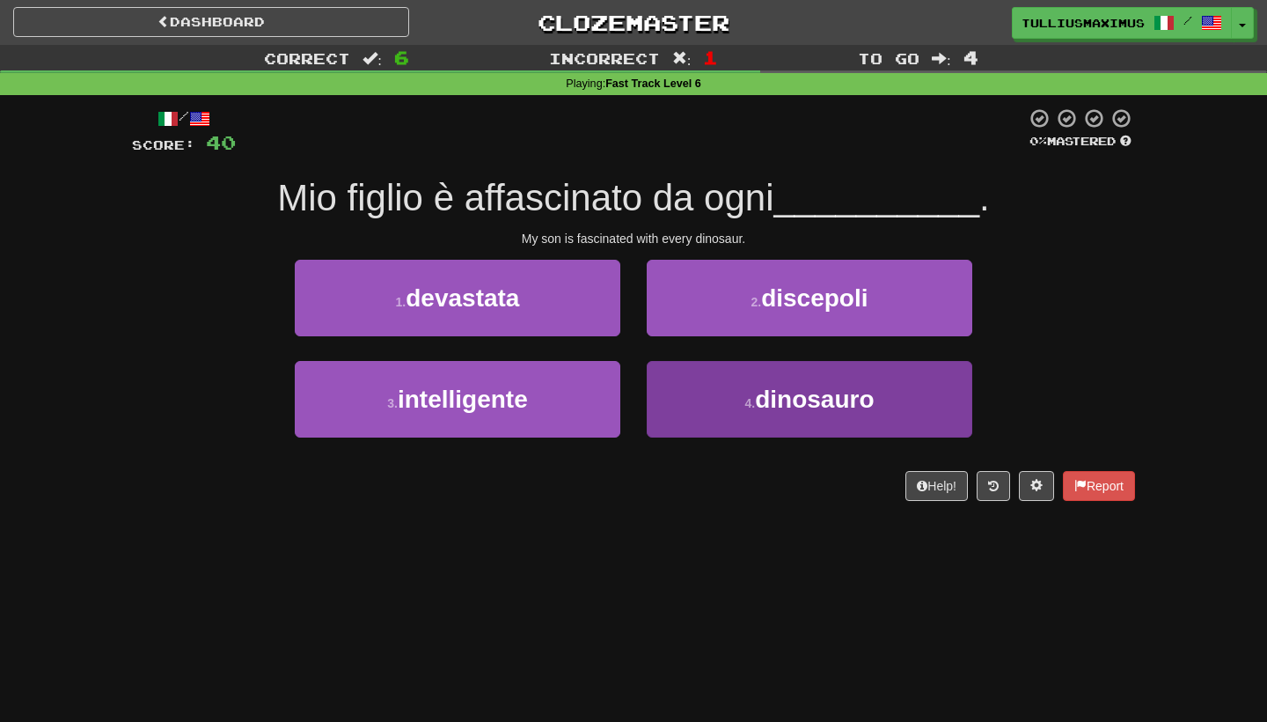
click at [693, 409] on button "4 . dinosauro" at bounding box center [810, 399] width 326 height 77
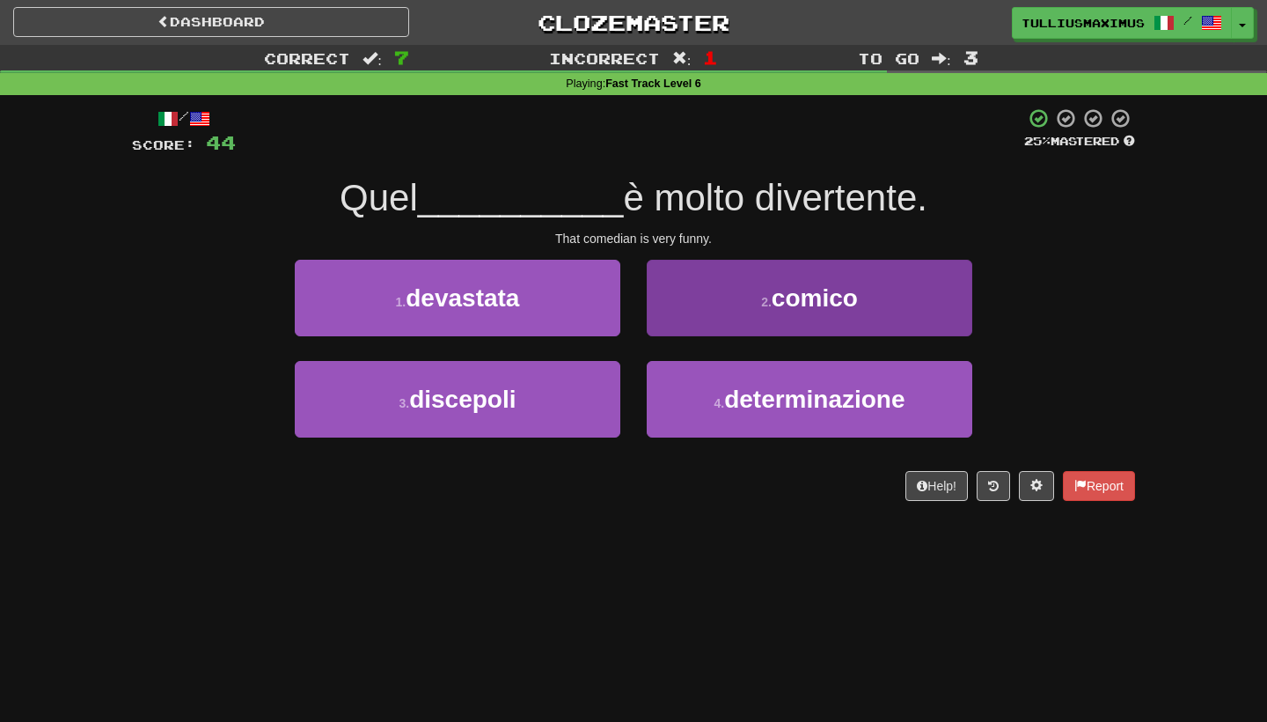
click at [706, 291] on button "2 . comico" at bounding box center [810, 298] width 326 height 77
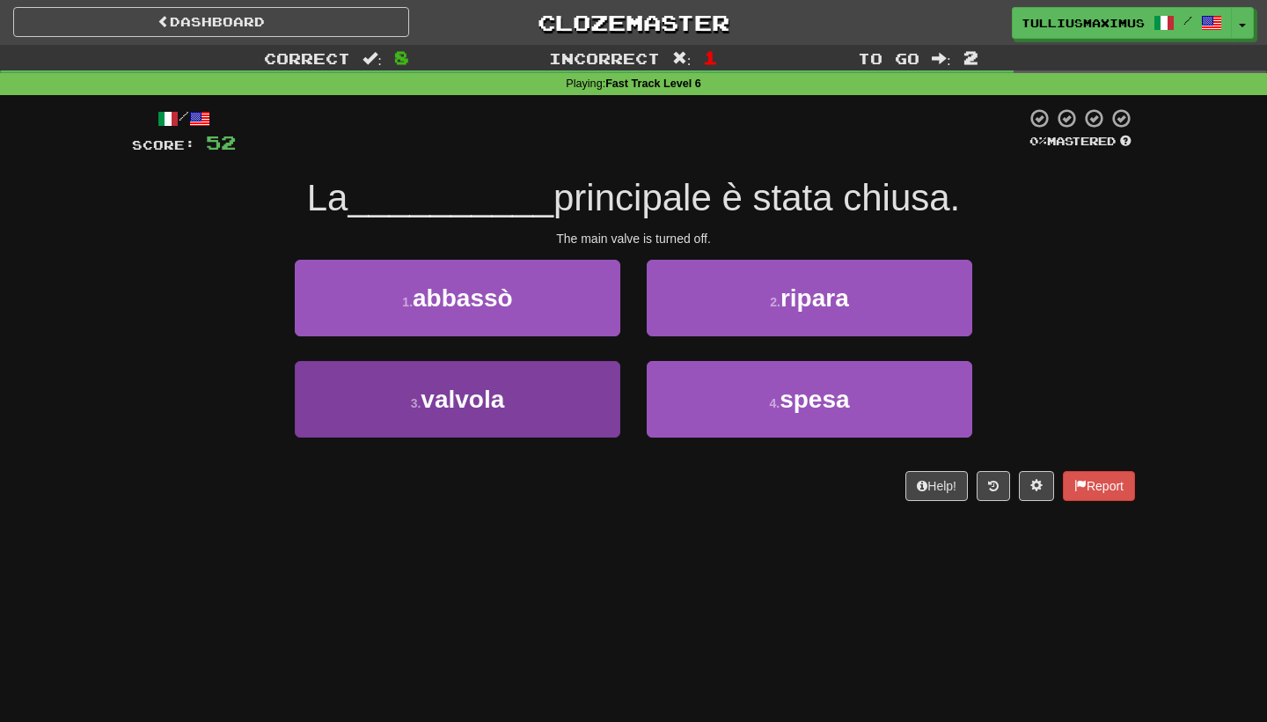
click at [553, 414] on button "3 . [GEOGRAPHIC_DATA]" at bounding box center [458, 399] width 326 height 77
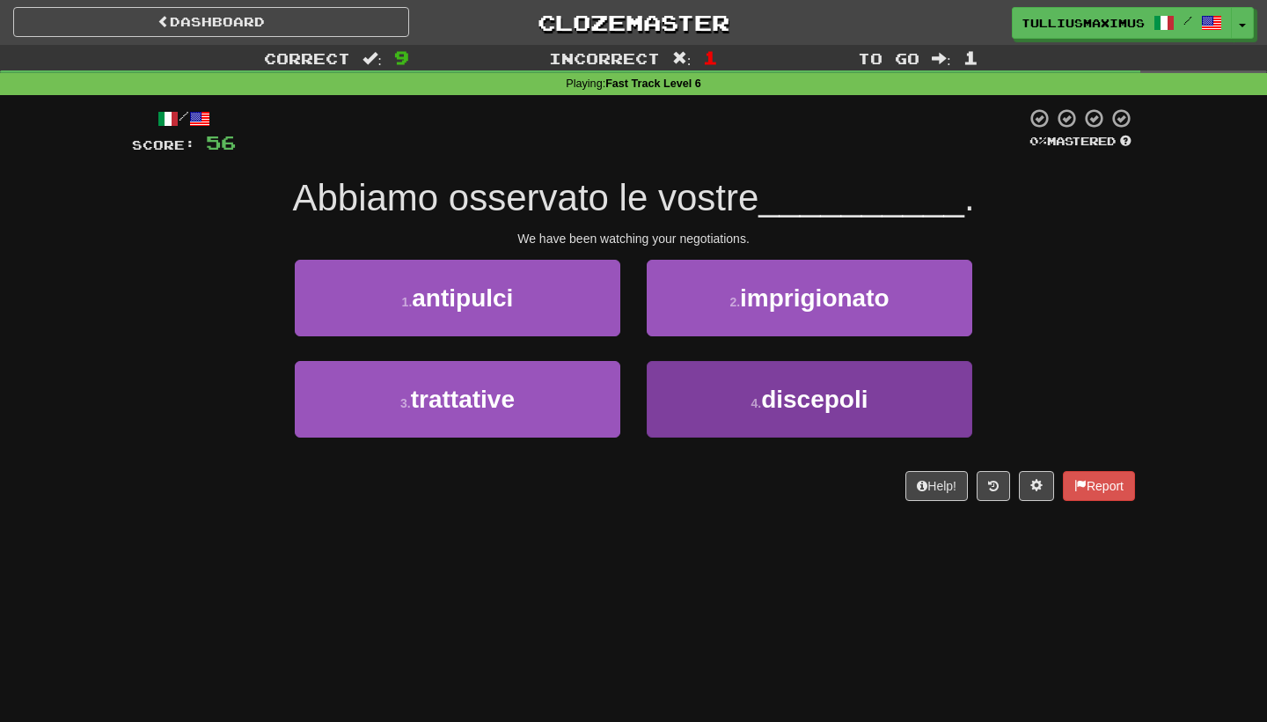
click at [722, 431] on button "4 . discepoli" at bounding box center [810, 399] width 326 height 77
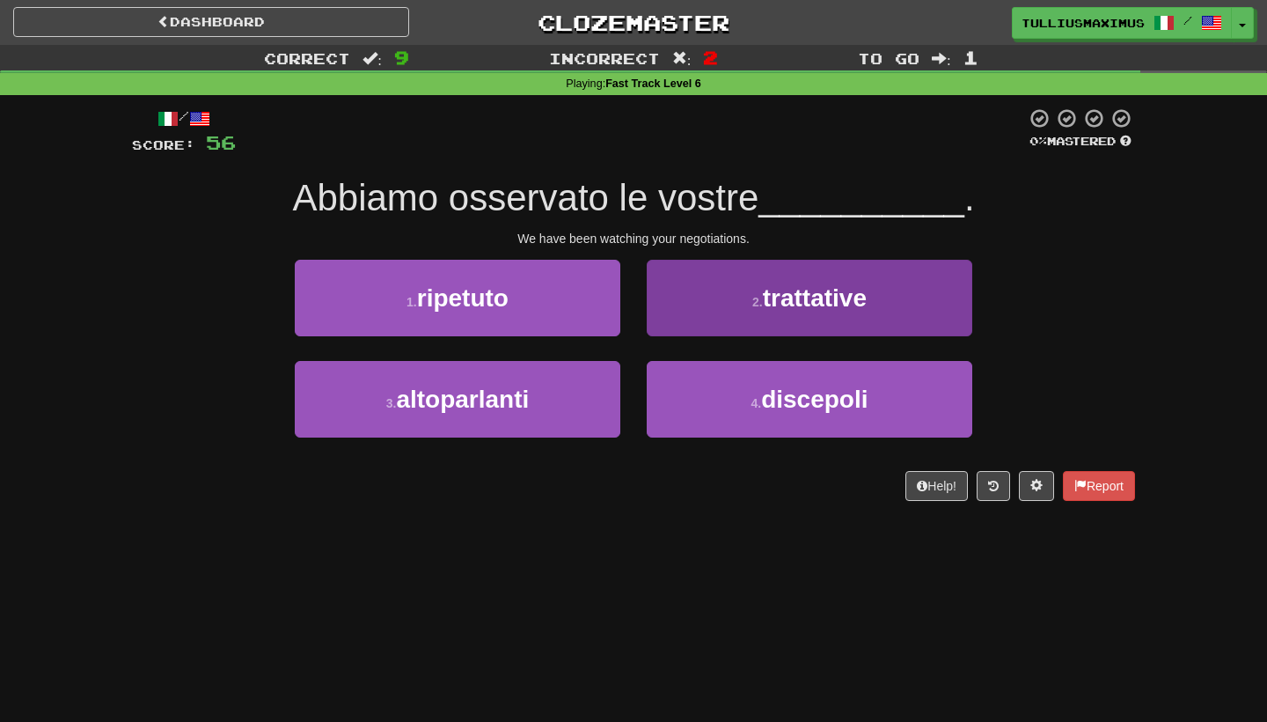
click at [703, 273] on button "2 . trattative" at bounding box center [810, 298] width 326 height 77
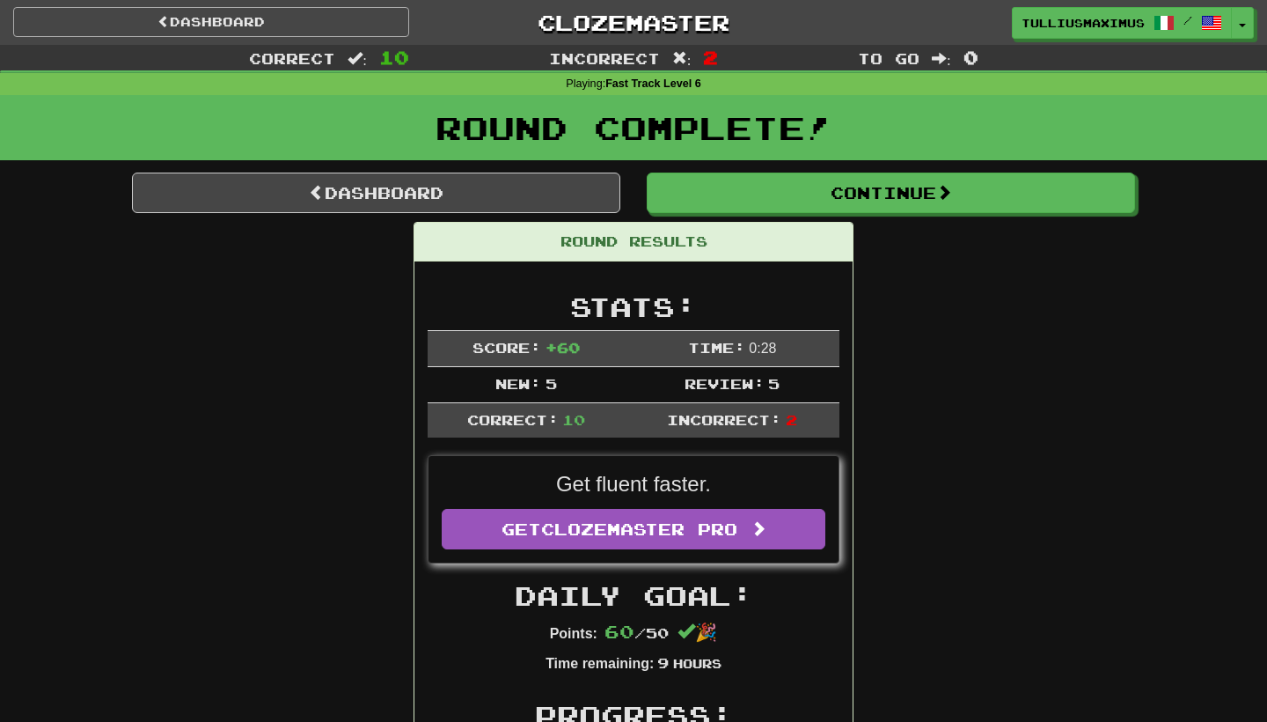
click at [342, 19] on link "Dashboard" at bounding box center [211, 22] width 396 height 30
